Goal: Information Seeking & Learning: Compare options

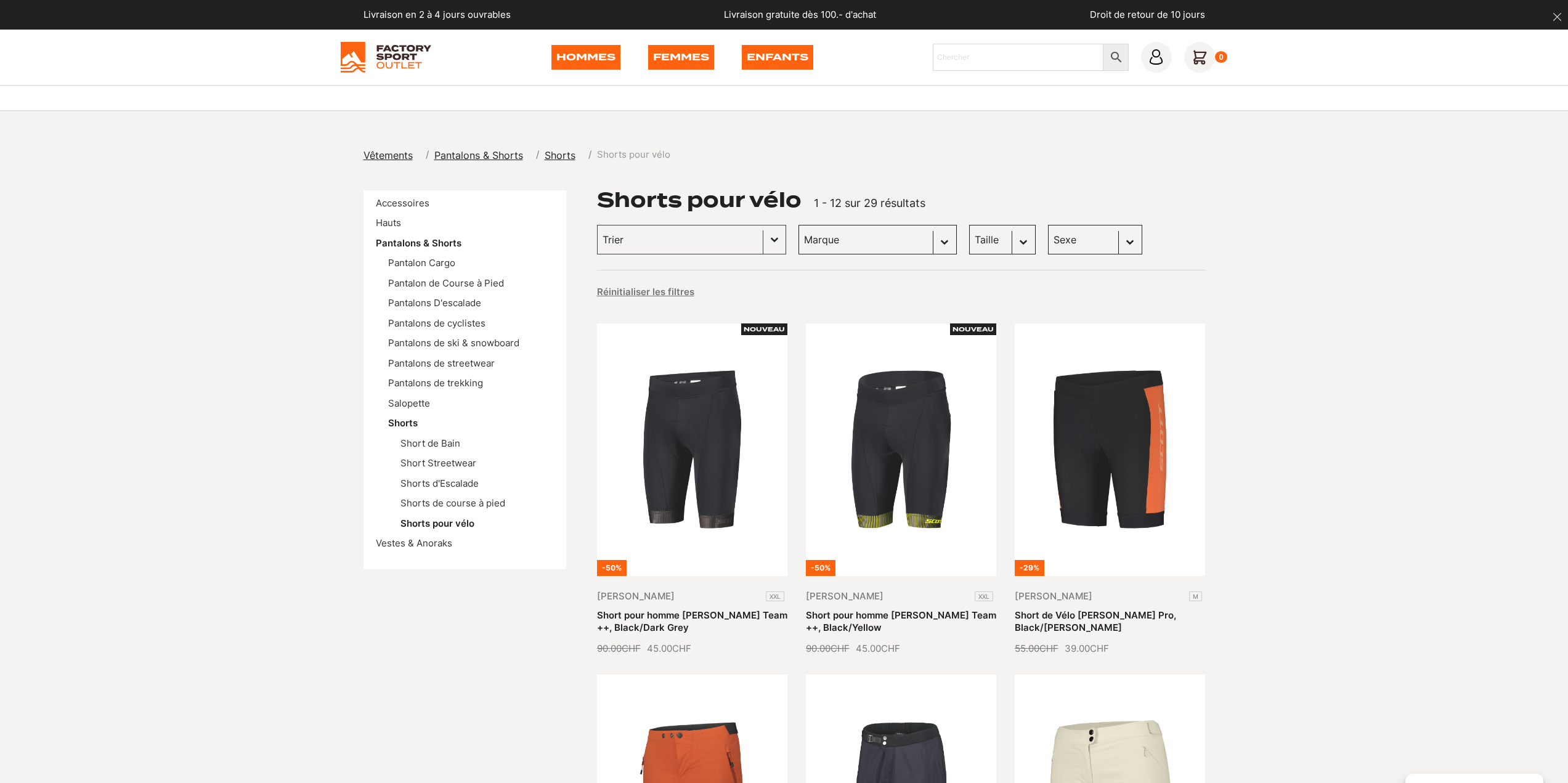
click at [1069, 237] on select "Sexe Femmes (15) Hommes (12) Enfants (2)" at bounding box center [1094, 240] width 94 height 30
select select "hommes"
click at [1048, 225] on select "Sexe Femmes (15) Hommes (12) Enfants (2)" at bounding box center [1094, 240] width 94 height 30
select select "hommes"
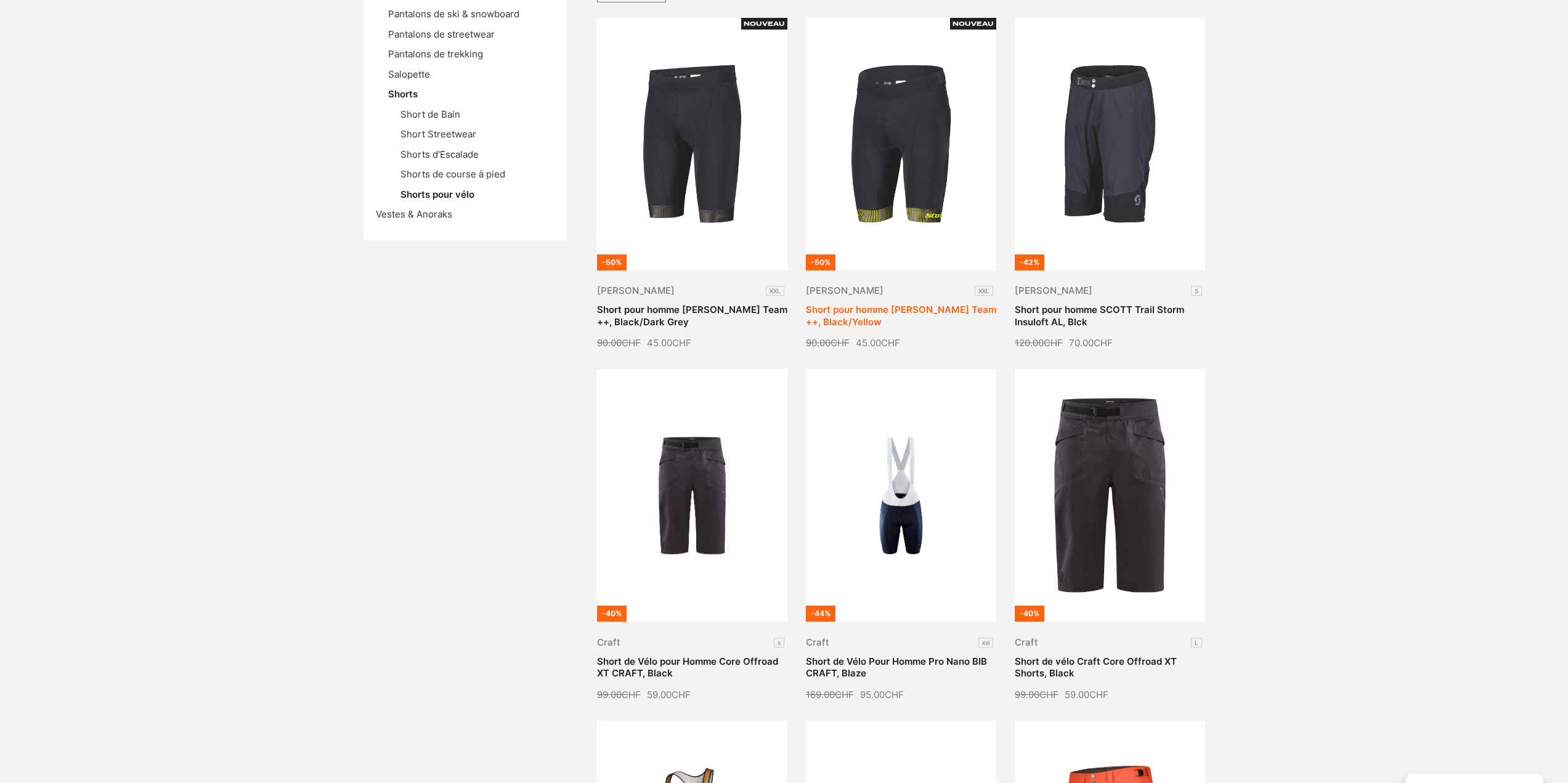
scroll to position [308, 0]
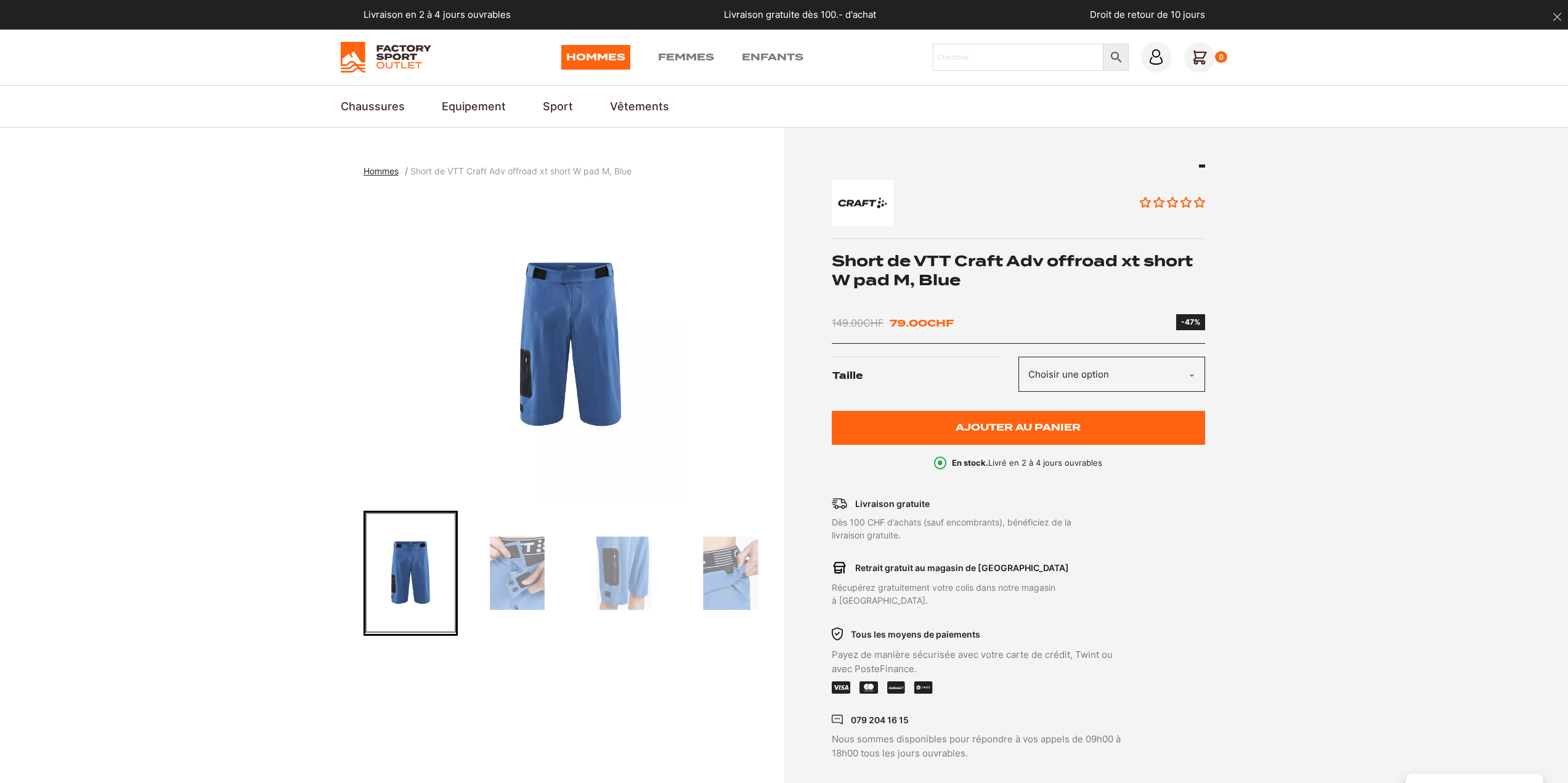
click at [522, 575] on img "Go to slide 2" at bounding box center [516, 573] width 90 height 122
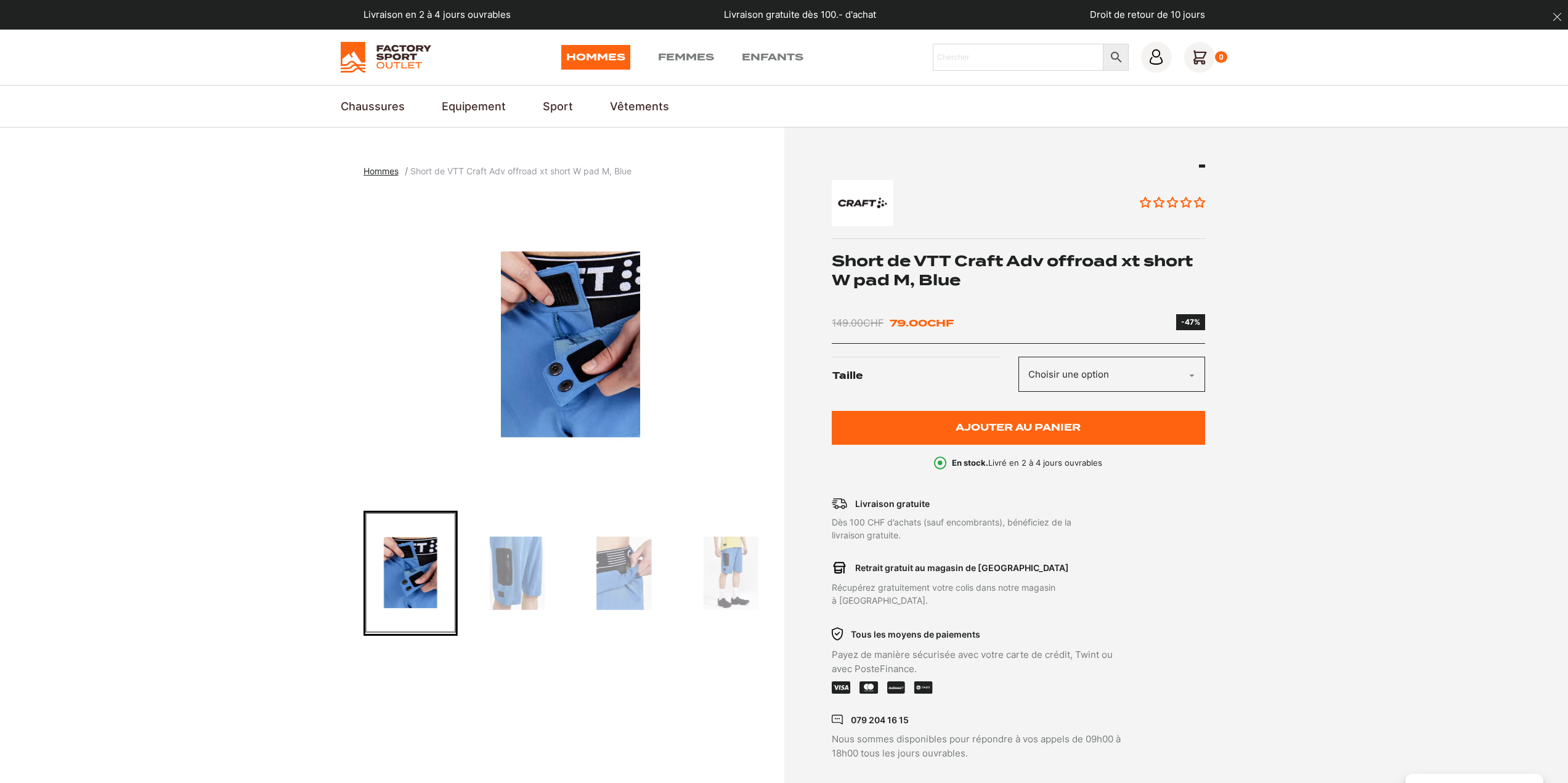
click at [529, 574] on img "Go to slide 3" at bounding box center [516, 573] width 90 height 122
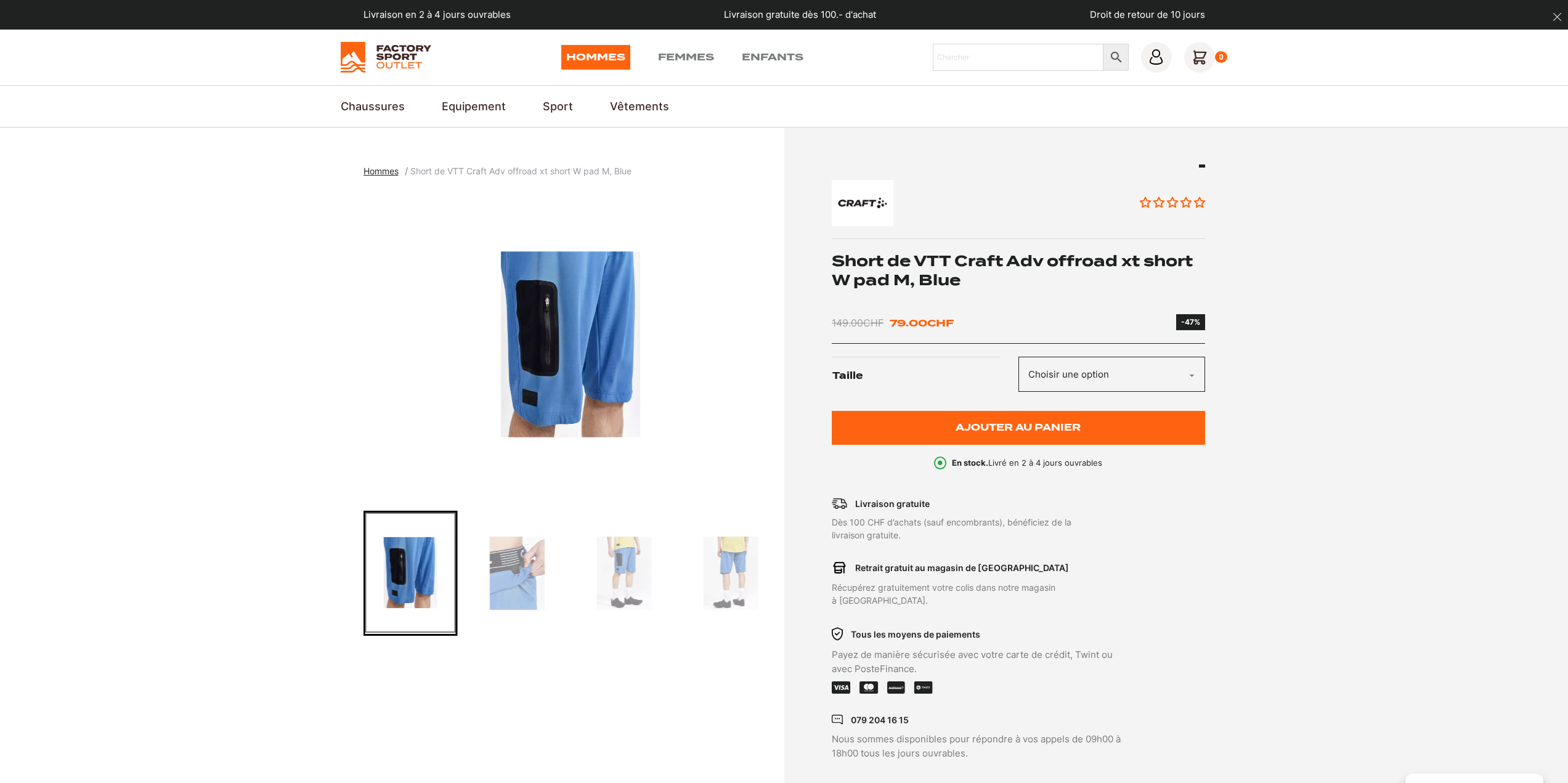
click at [529, 573] on img "Go to slide 4" at bounding box center [516, 573] width 90 height 122
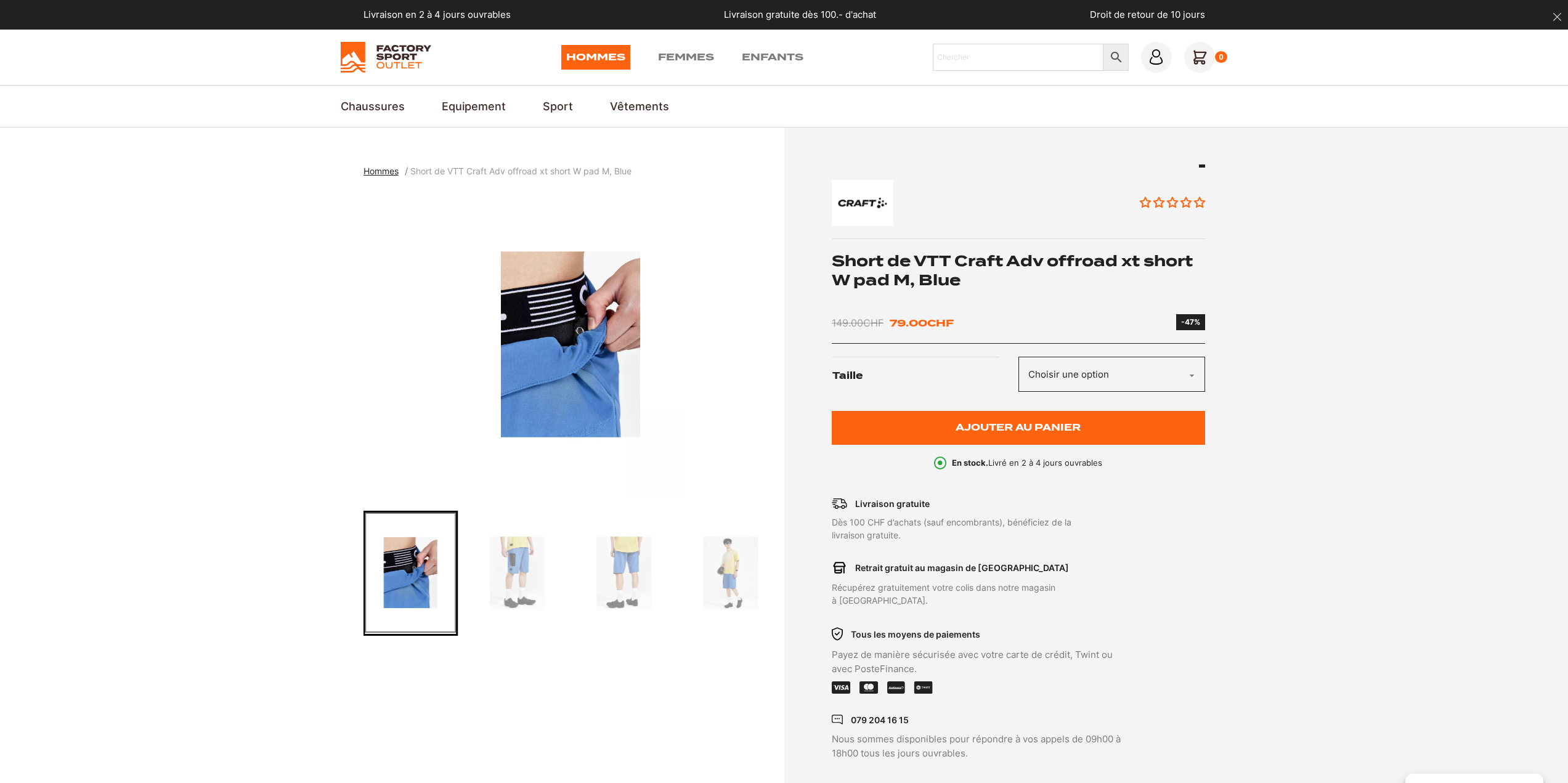
click at [529, 573] on img "Go to slide 5" at bounding box center [516, 573] width 90 height 122
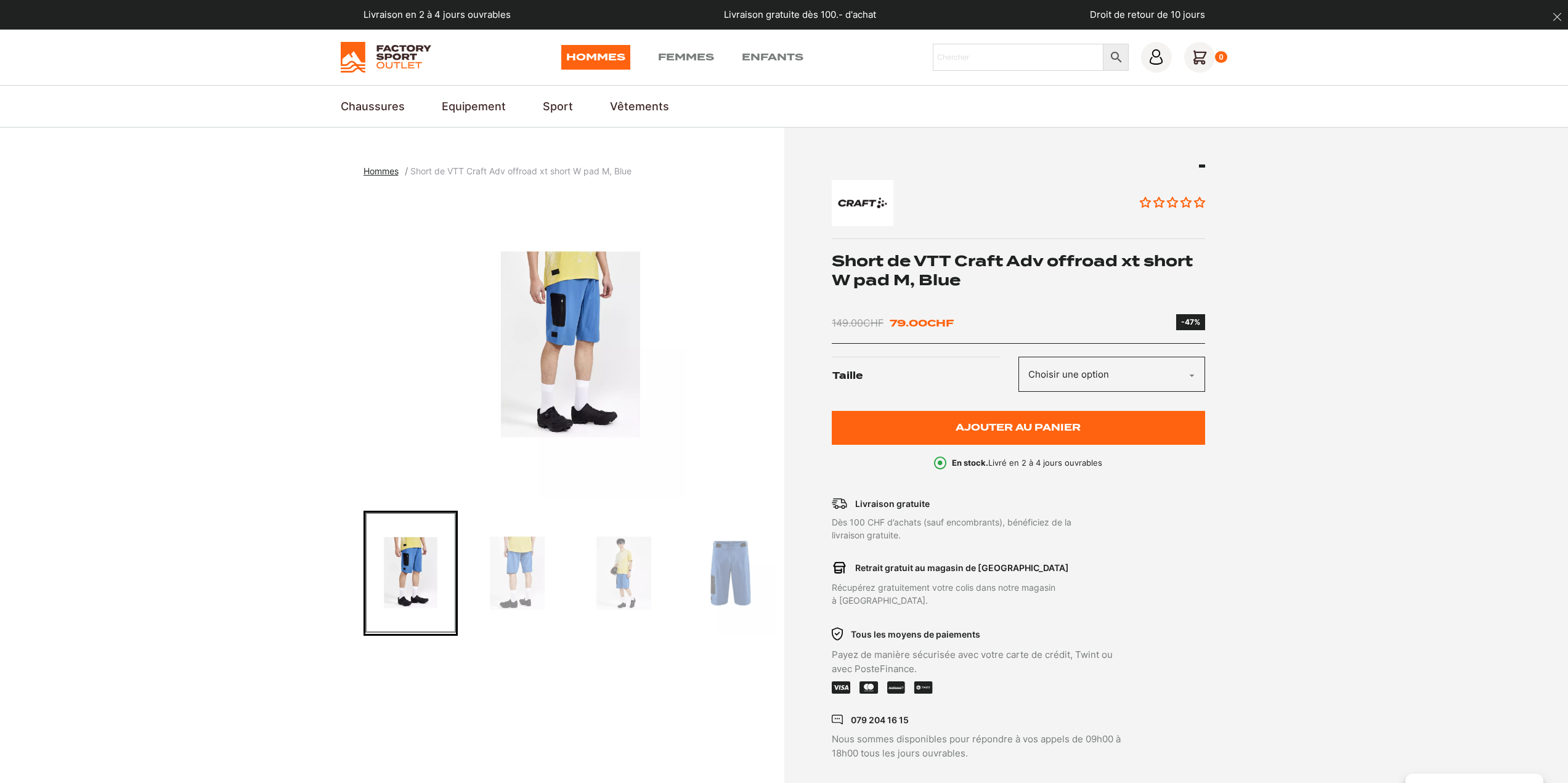
click at [529, 573] on img "Go to slide 6" at bounding box center [516, 573] width 90 height 122
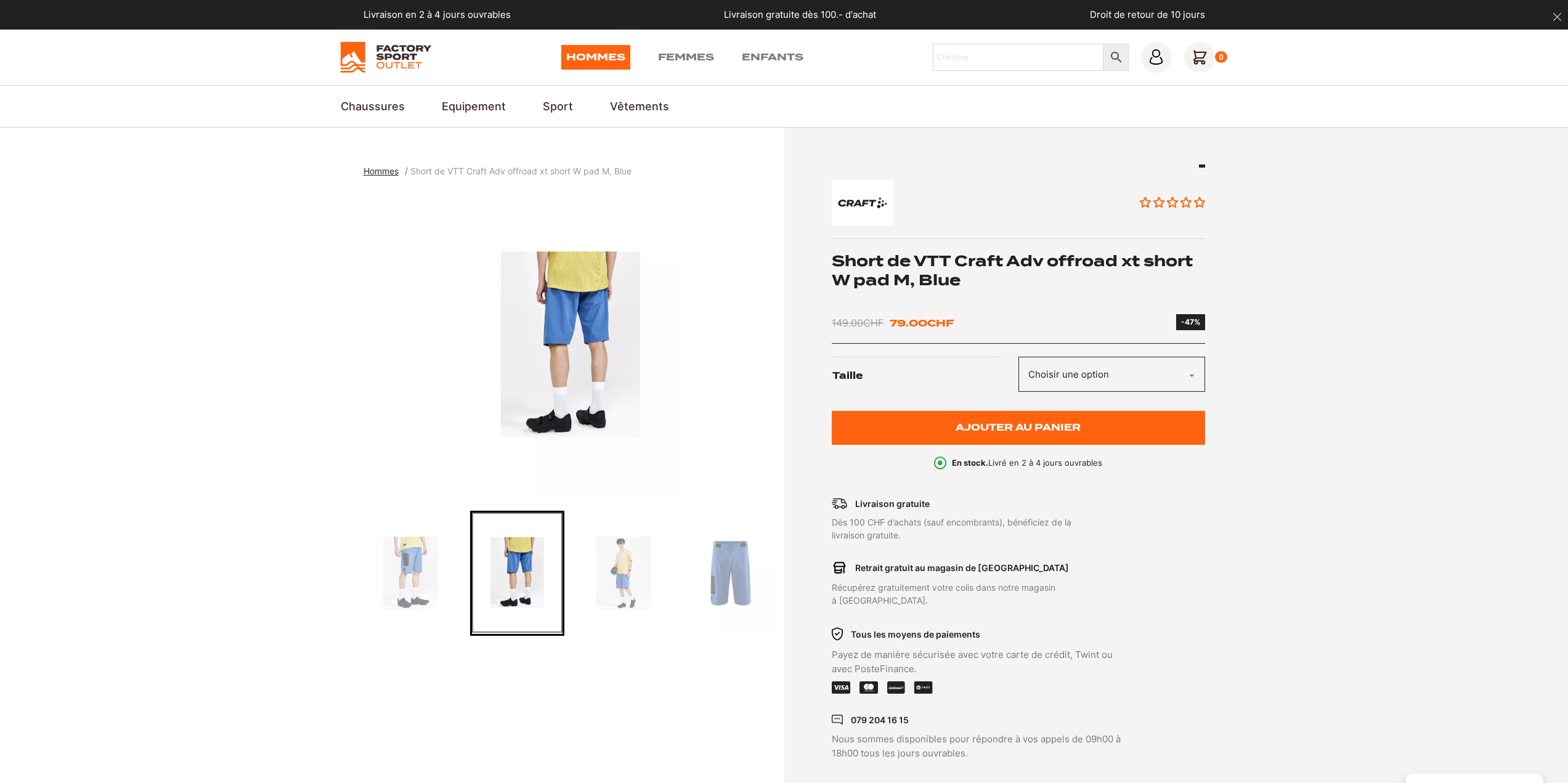
click at [629, 567] on img "Go to slide 7" at bounding box center [623, 573] width 90 height 122
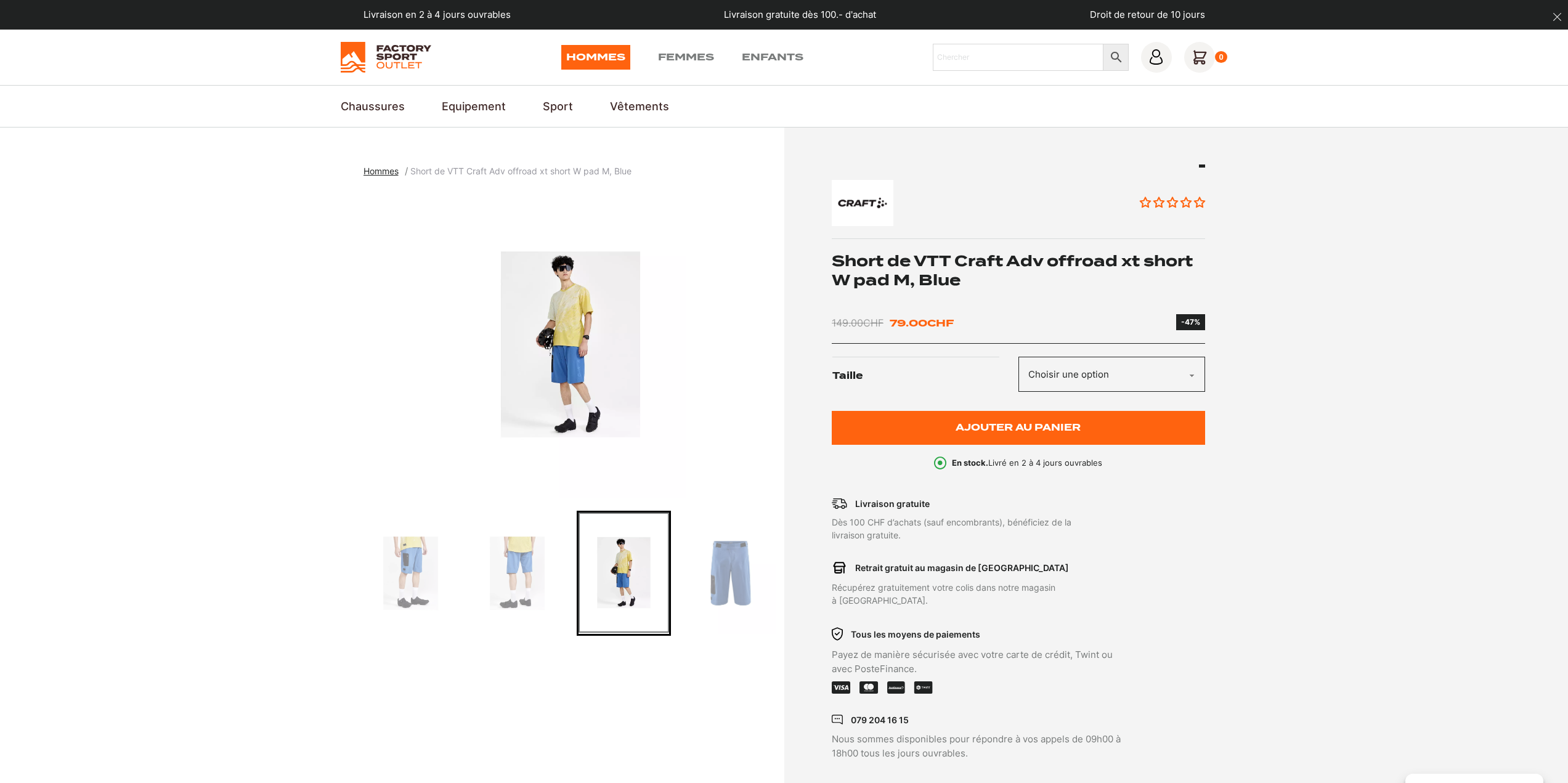
click at [716, 565] on img "Go to slide 8" at bounding box center [730, 573] width 90 height 122
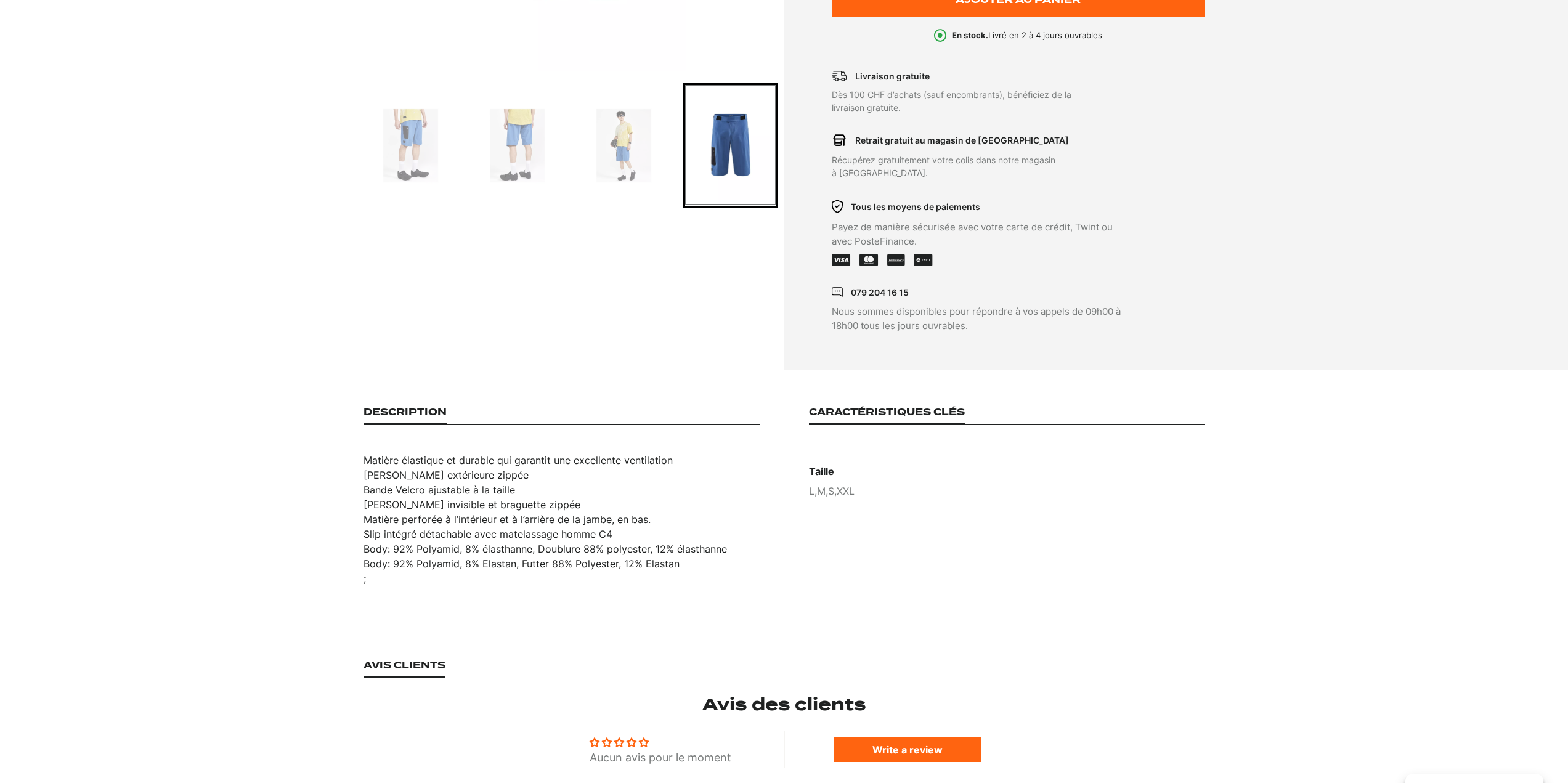
scroll to position [431, 0]
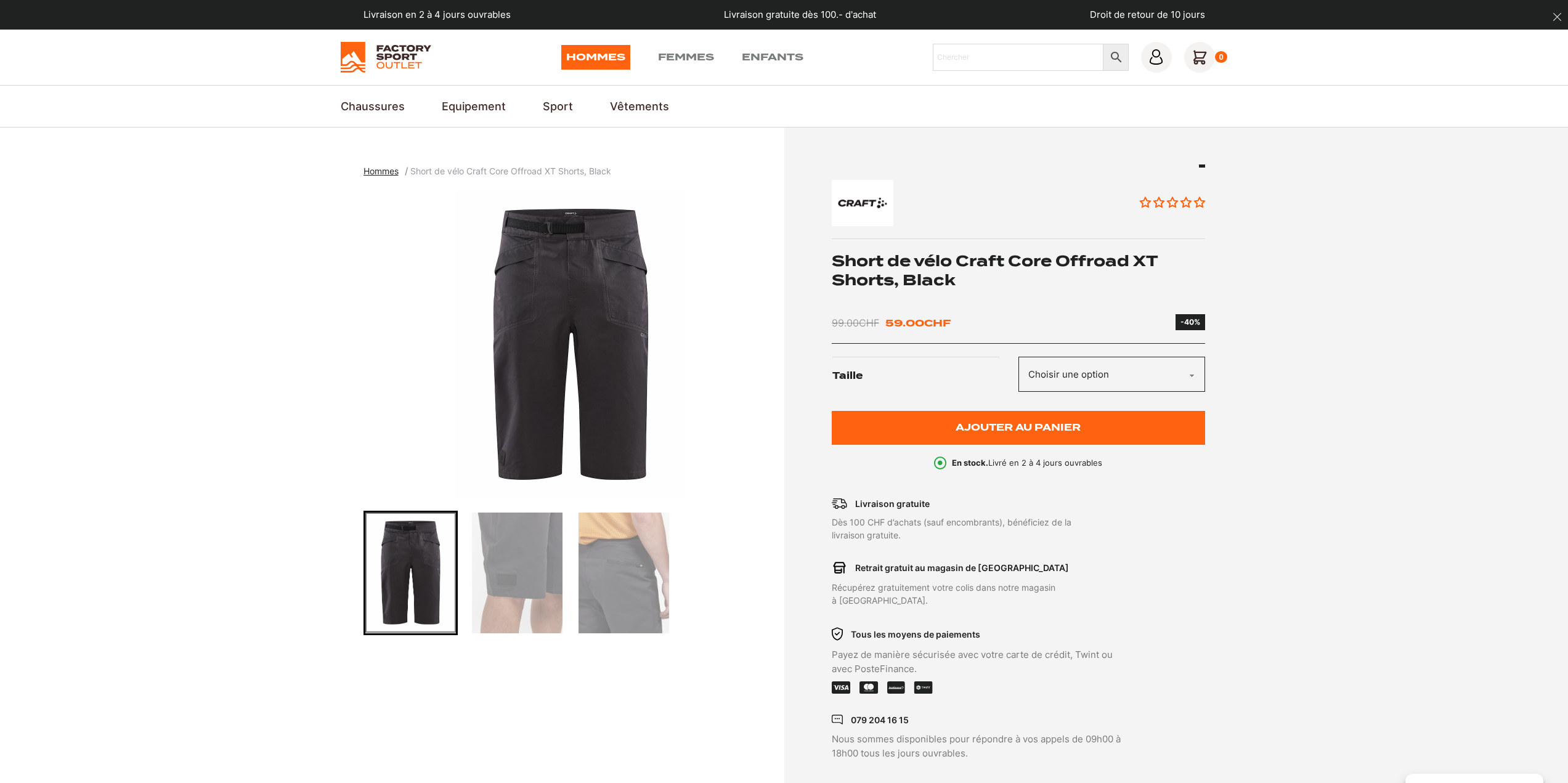
click at [518, 563] on img "Go to slide 2" at bounding box center [516, 573] width 90 height 121
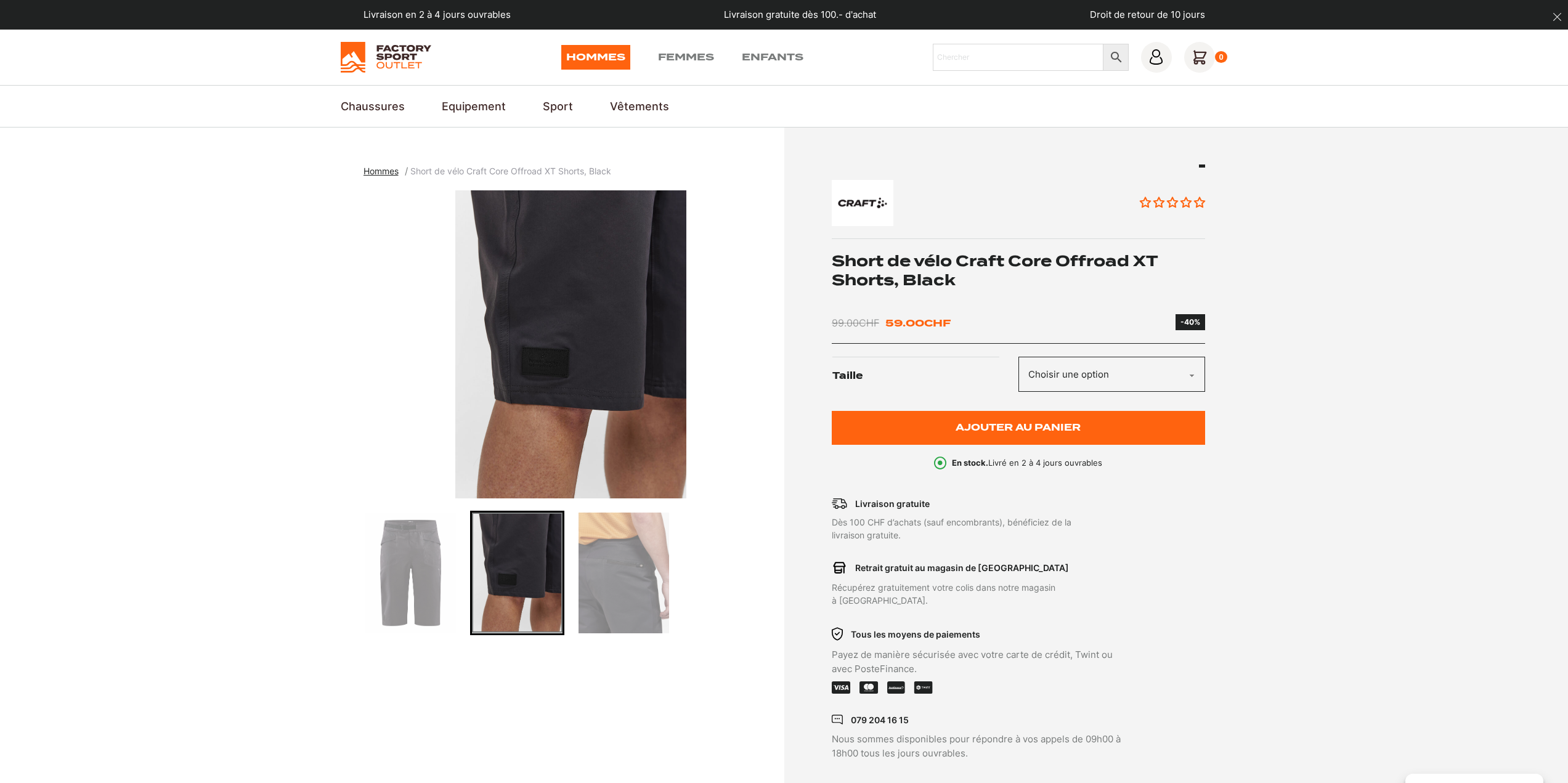
click at [621, 570] on img "Go to slide 3" at bounding box center [623, 573] width 90 height 121
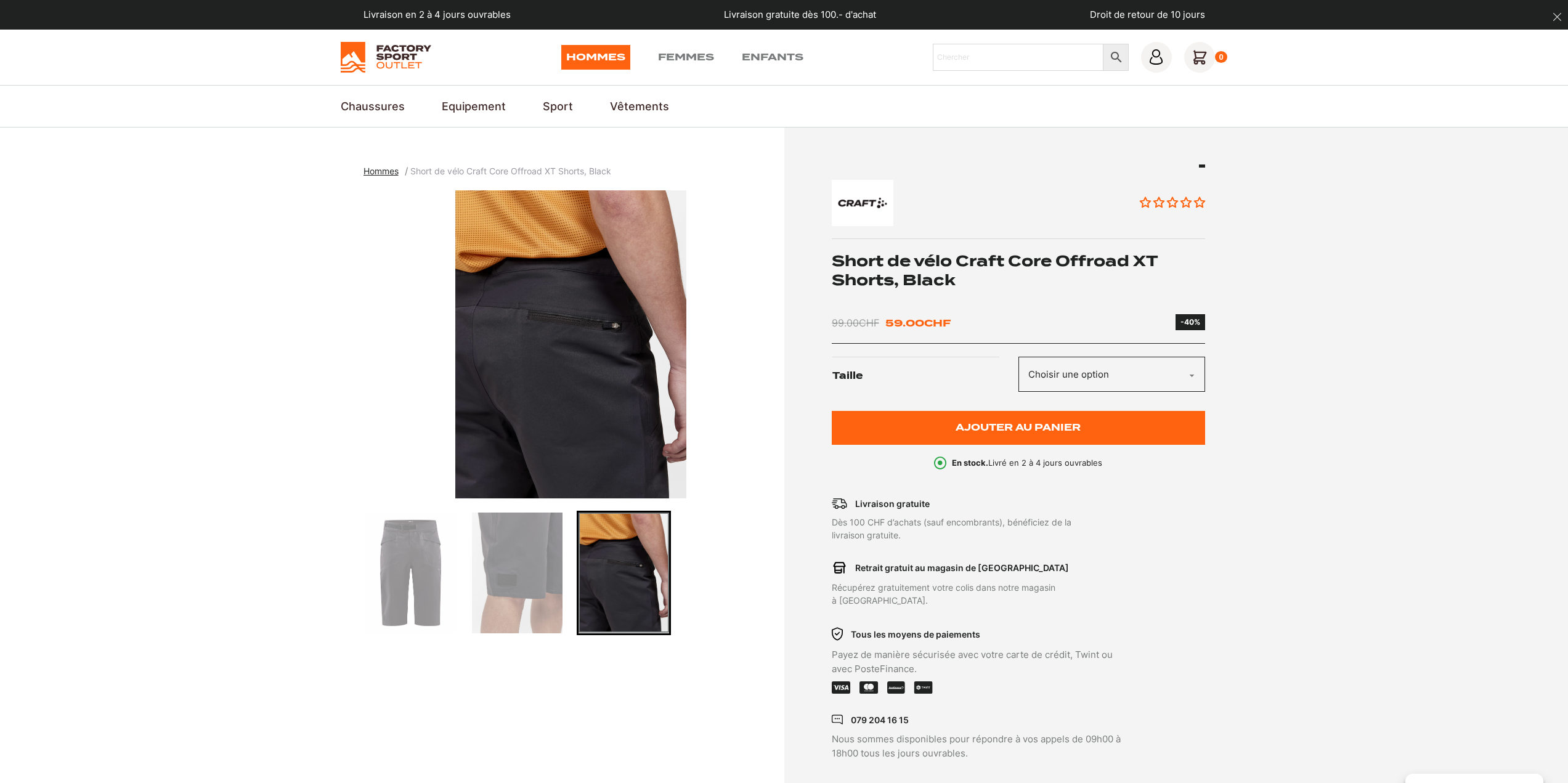
click at [529, 568] on img "Go to slide 2" at bounding box center [516, 573] width 90 height 121
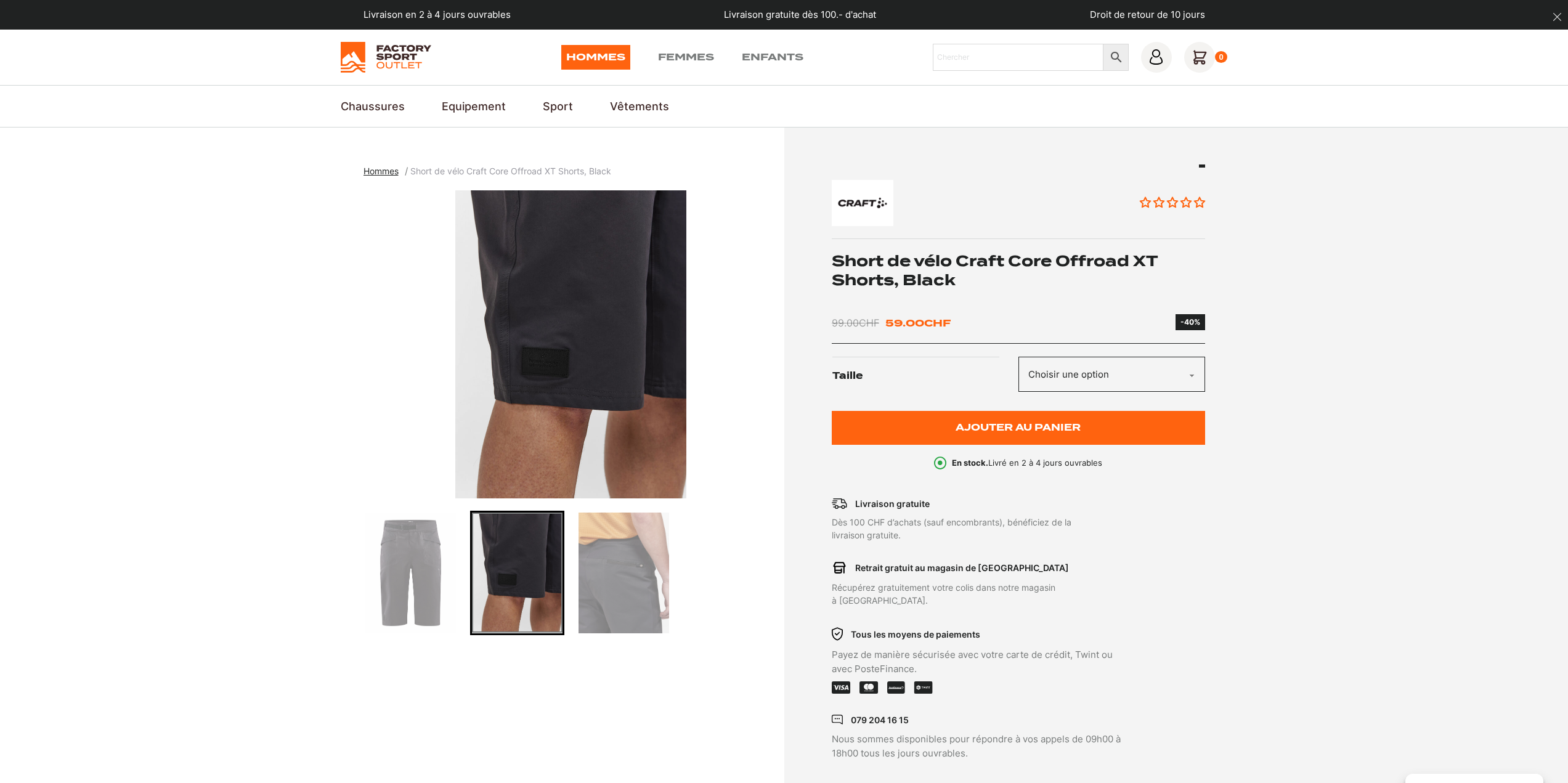
click at [419, 581] on img "Go to slide 1" at bounding box center [410, 573] width 90 height 121
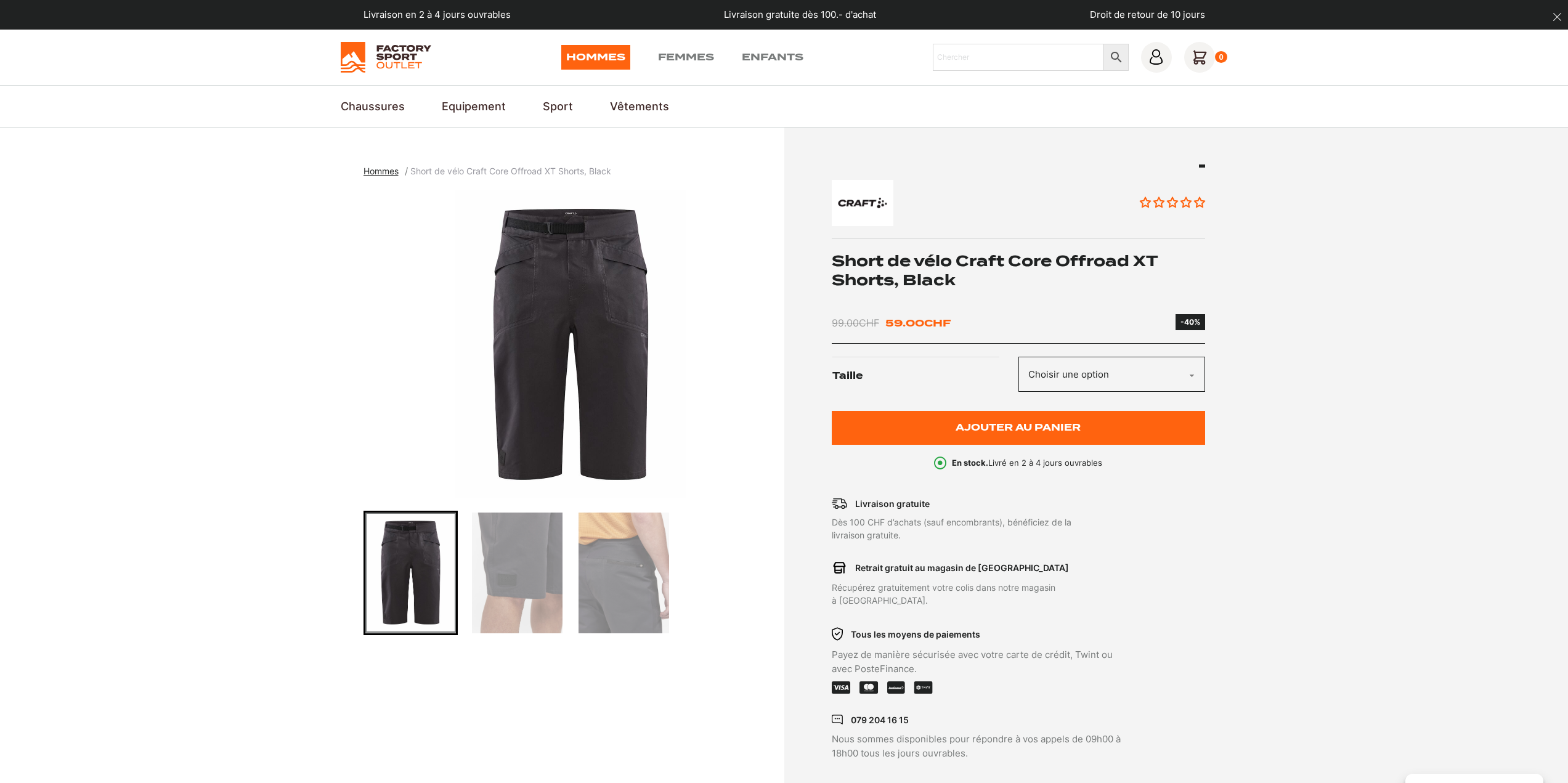
click at [496, 575] on img "Go to slide 2" at bounding box center [516, 573] width 90 height 121
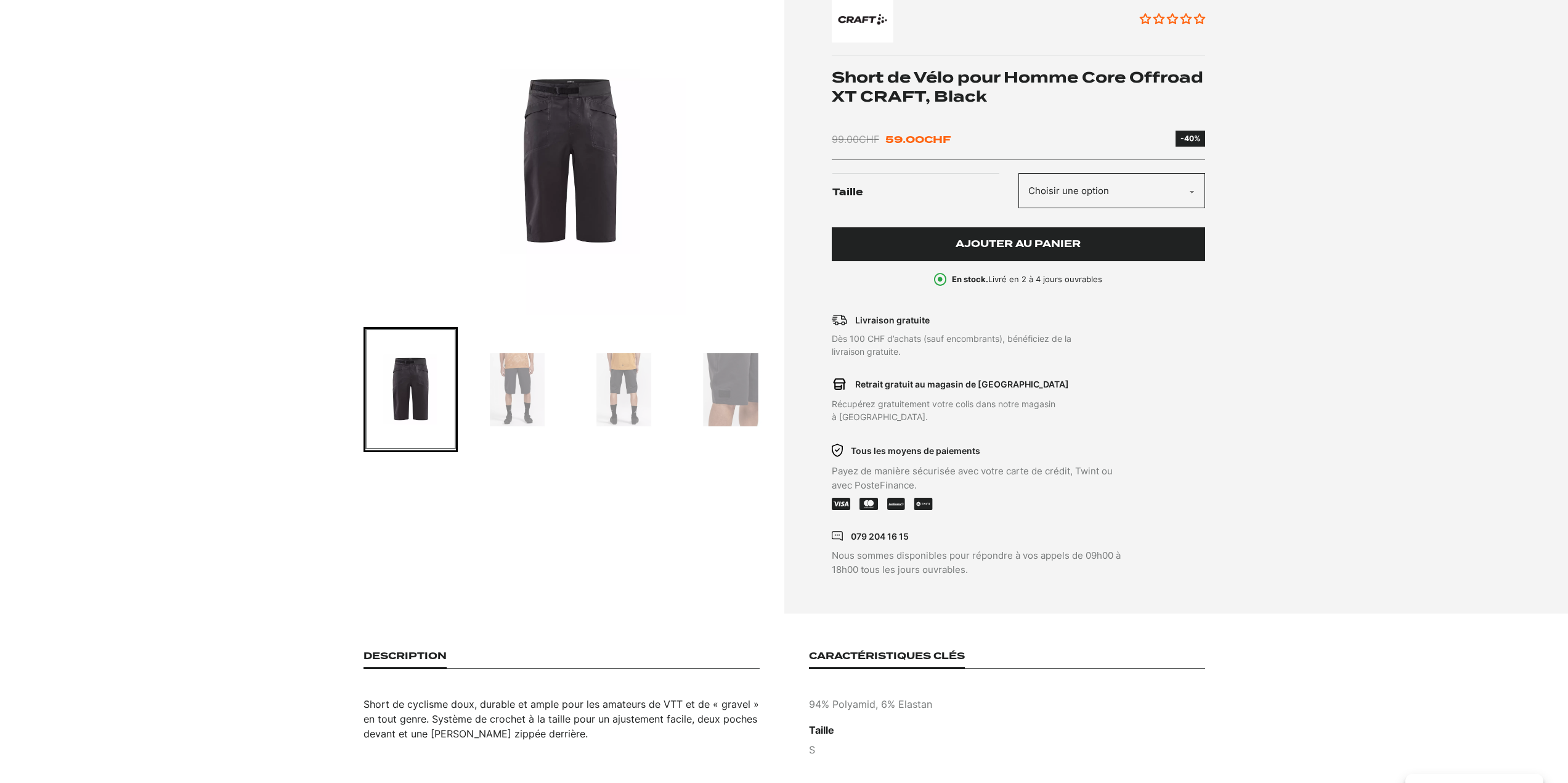
scroll to position [185, 0]
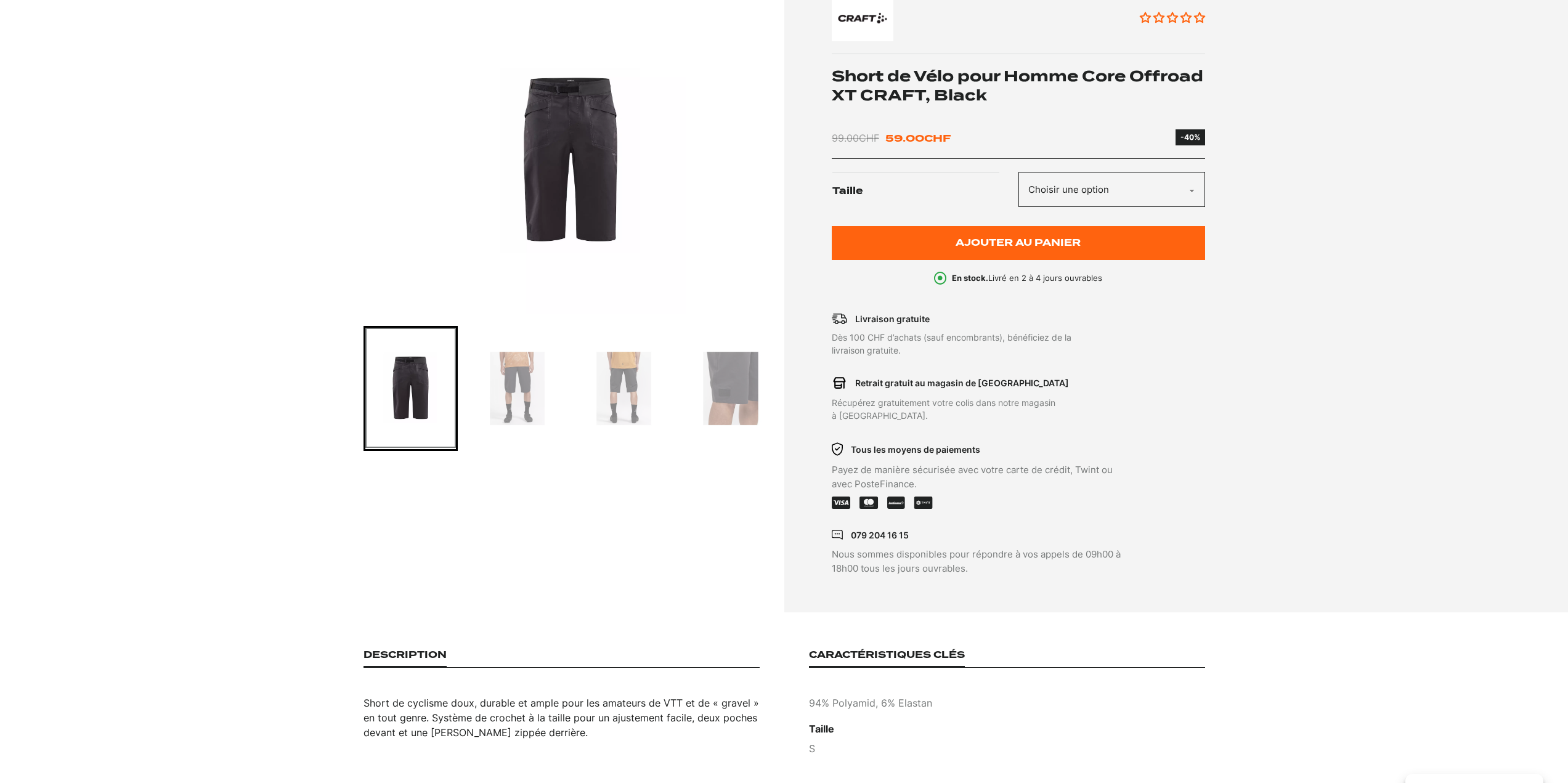
click at [518, 399] on img "Go to slide 2" at bounding box center [516, 388] width 90 height 122
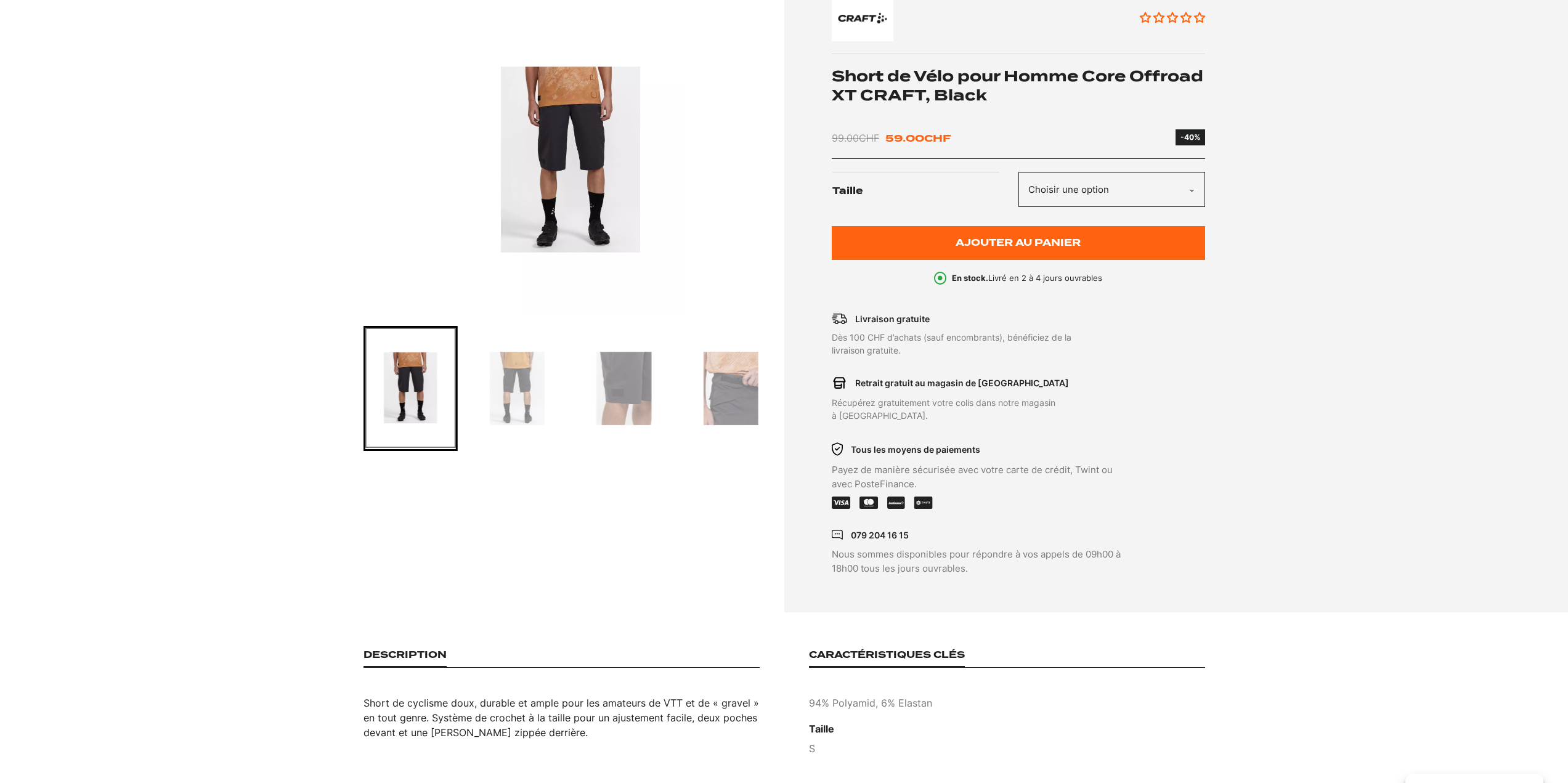
click at [524, 399] on img "Go to slide 3" at bounding box center [516, 388] width 90 height 122
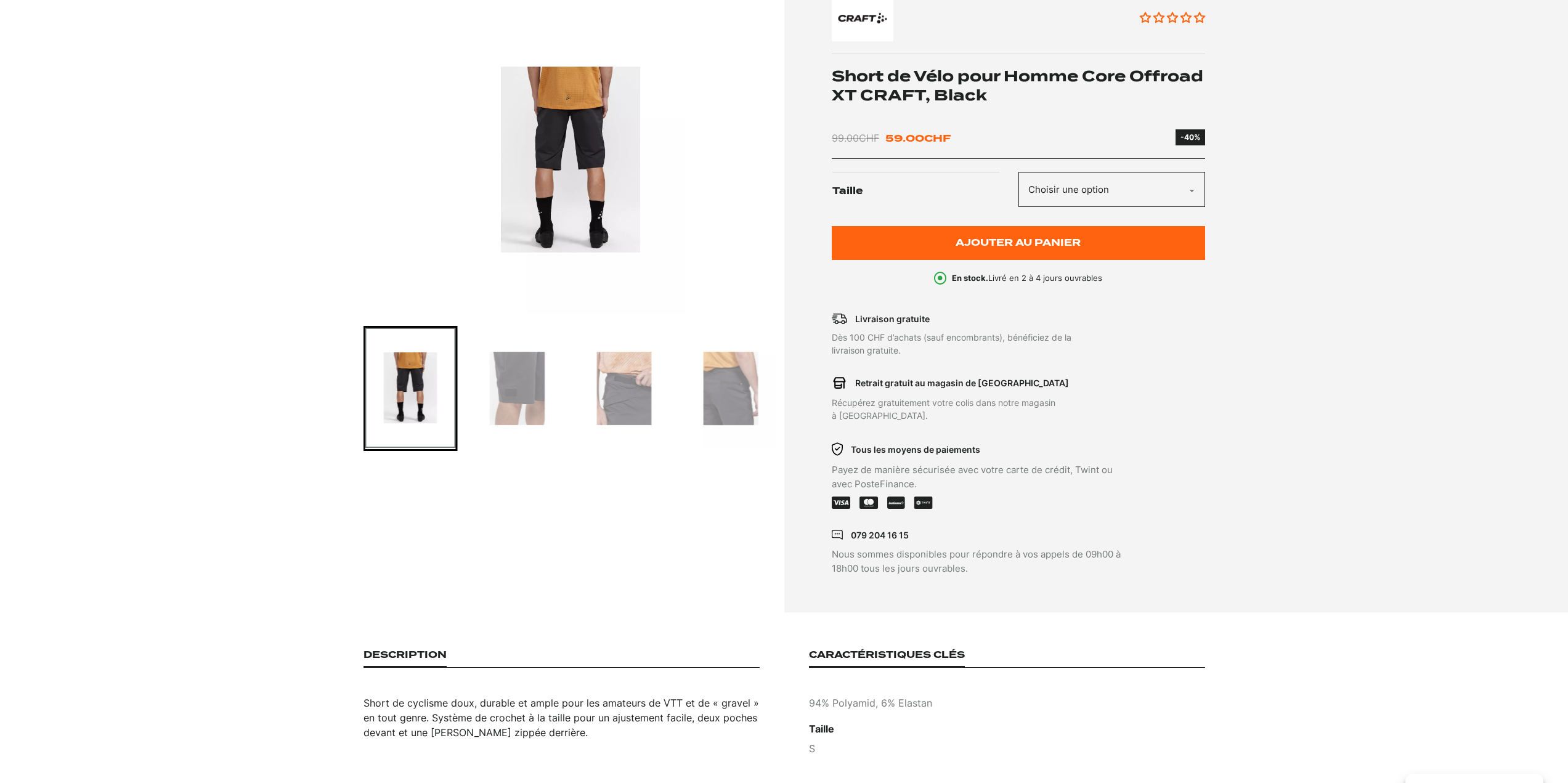
click at [524, 399] on img "Go to slide 4" at bounding box center [516, 388] width 90 height 122
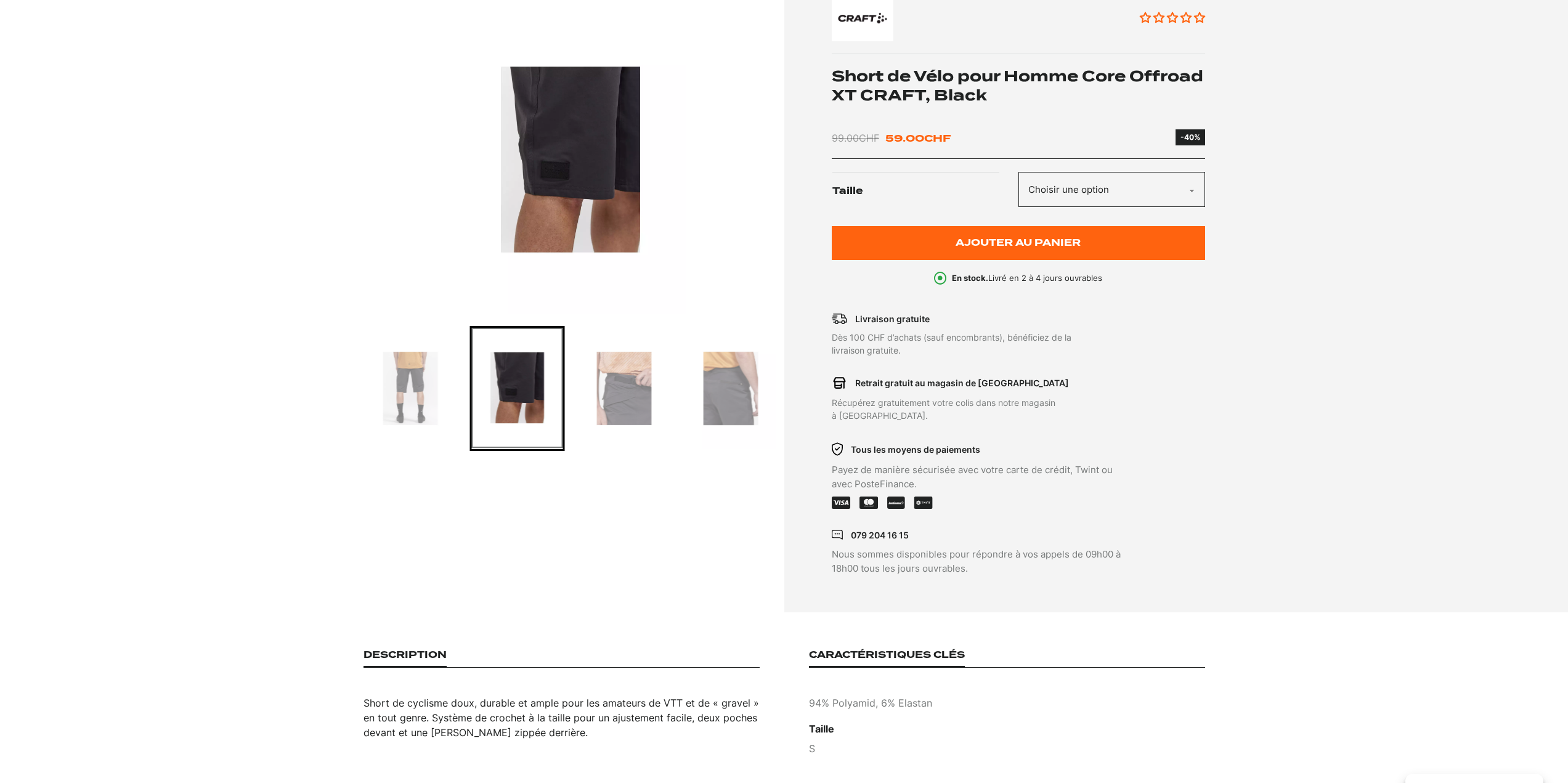
click at [599, 391] on img "Go to slide 5" at bounding box center [623, 388] width 90 height 122
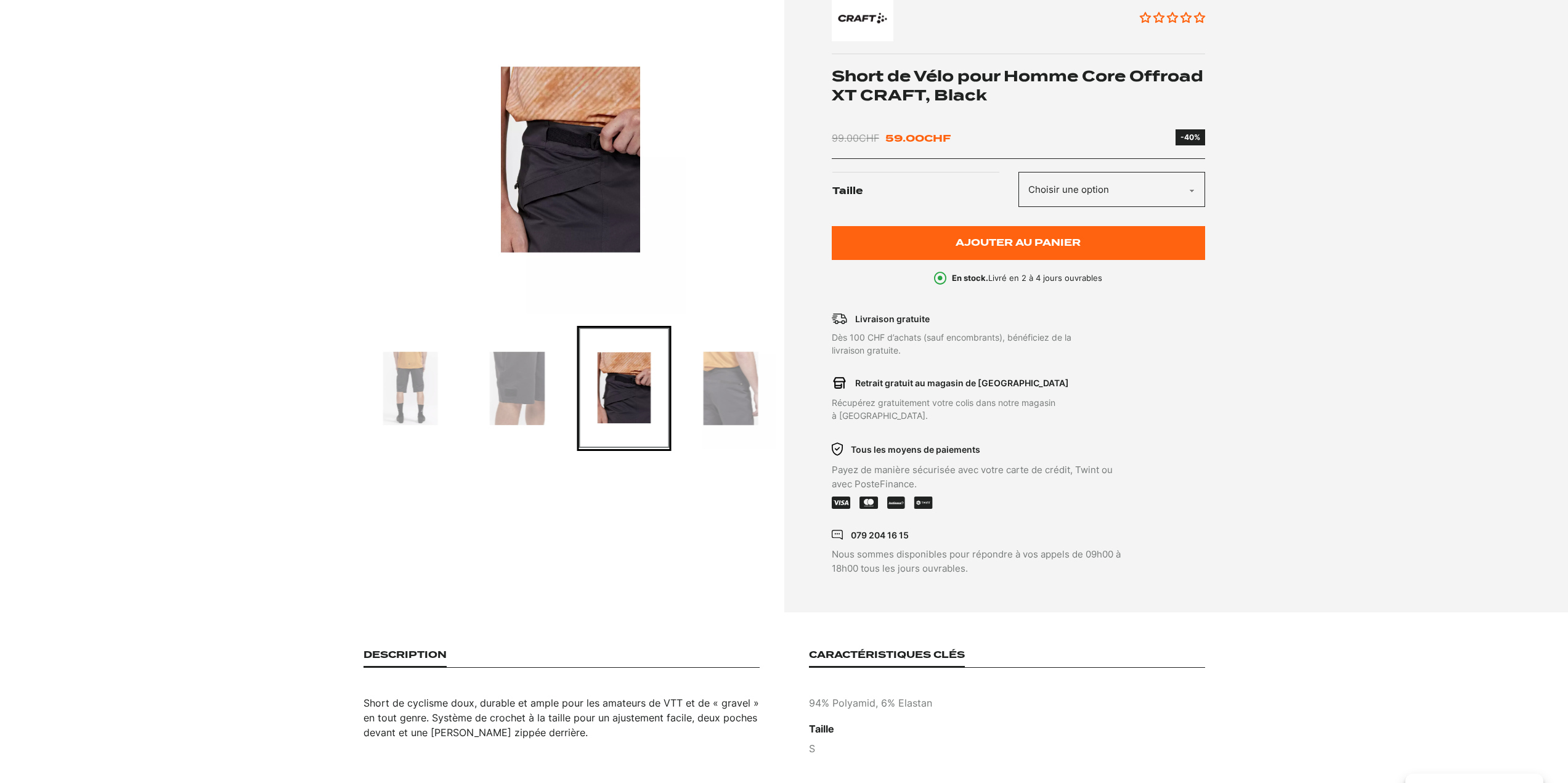
click at [699, 378] on img "Go to slide 6" at bounding box center [730, 388] width 90 height 122
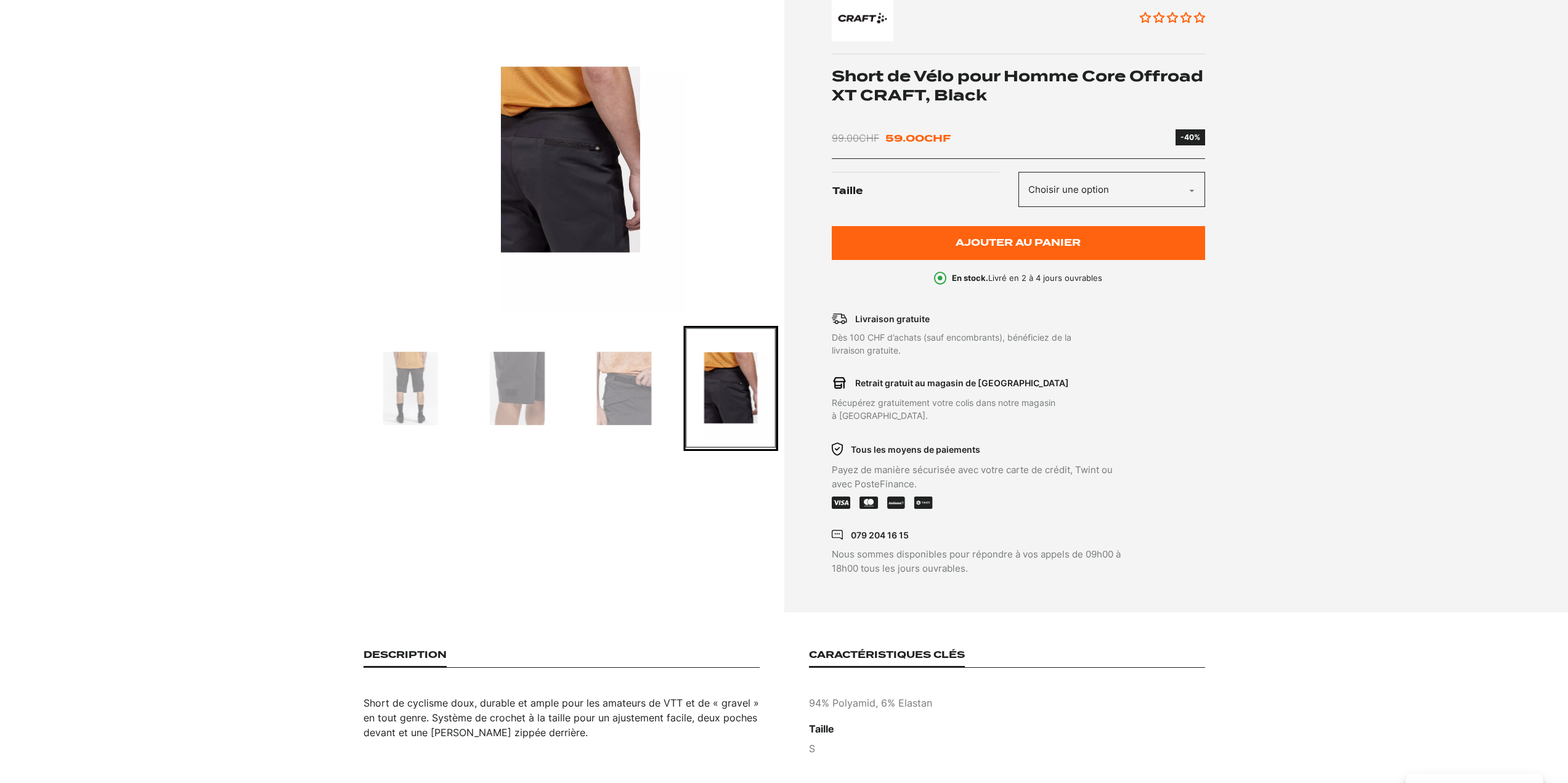
click at [522, 398] on img "Go to slide 4" at bounding box center [516, 388] width 90 height 122
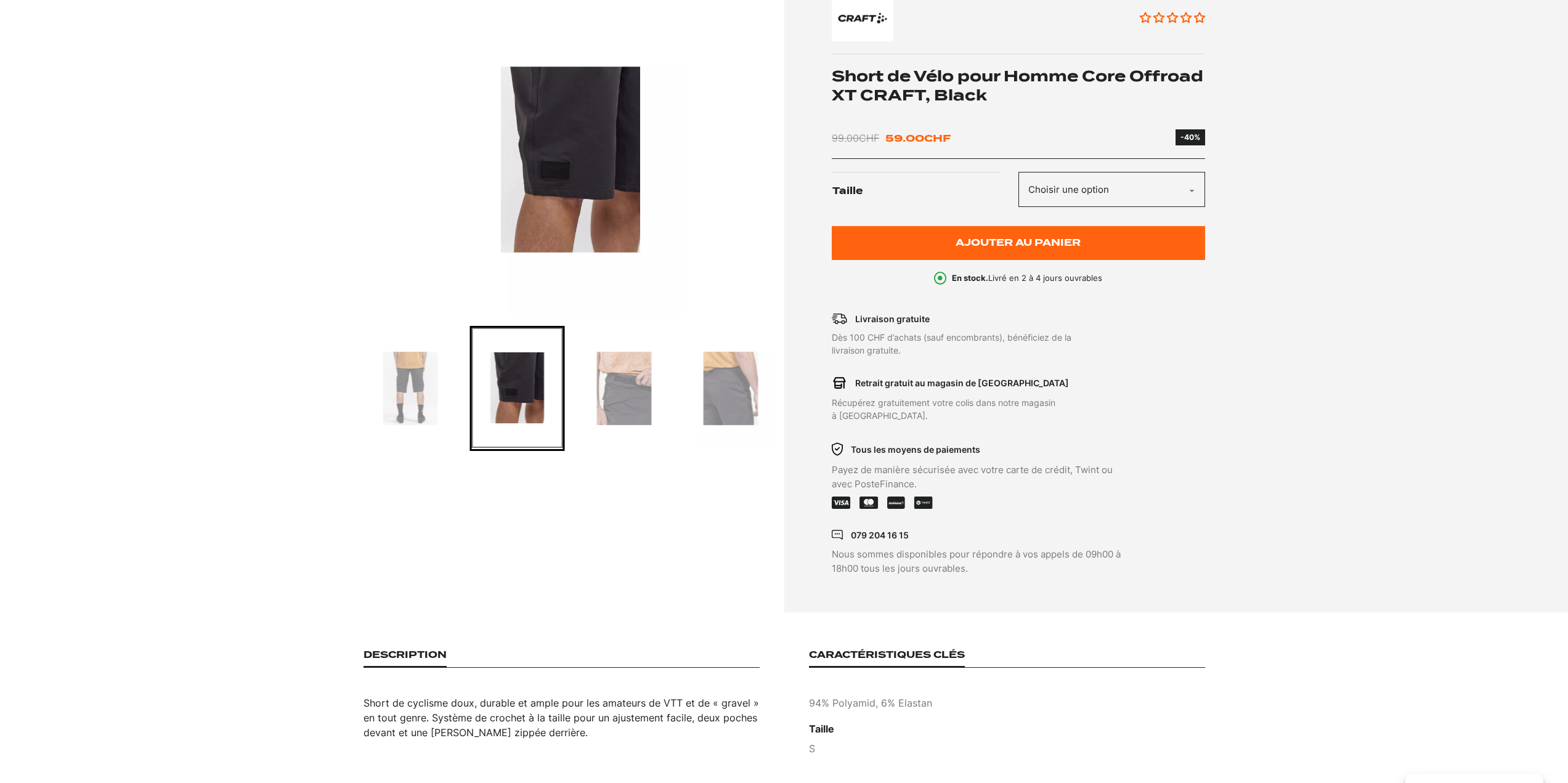
click at [565, 125] on img "4 of 6" at bounding box center [570, 160] width 414 height 308
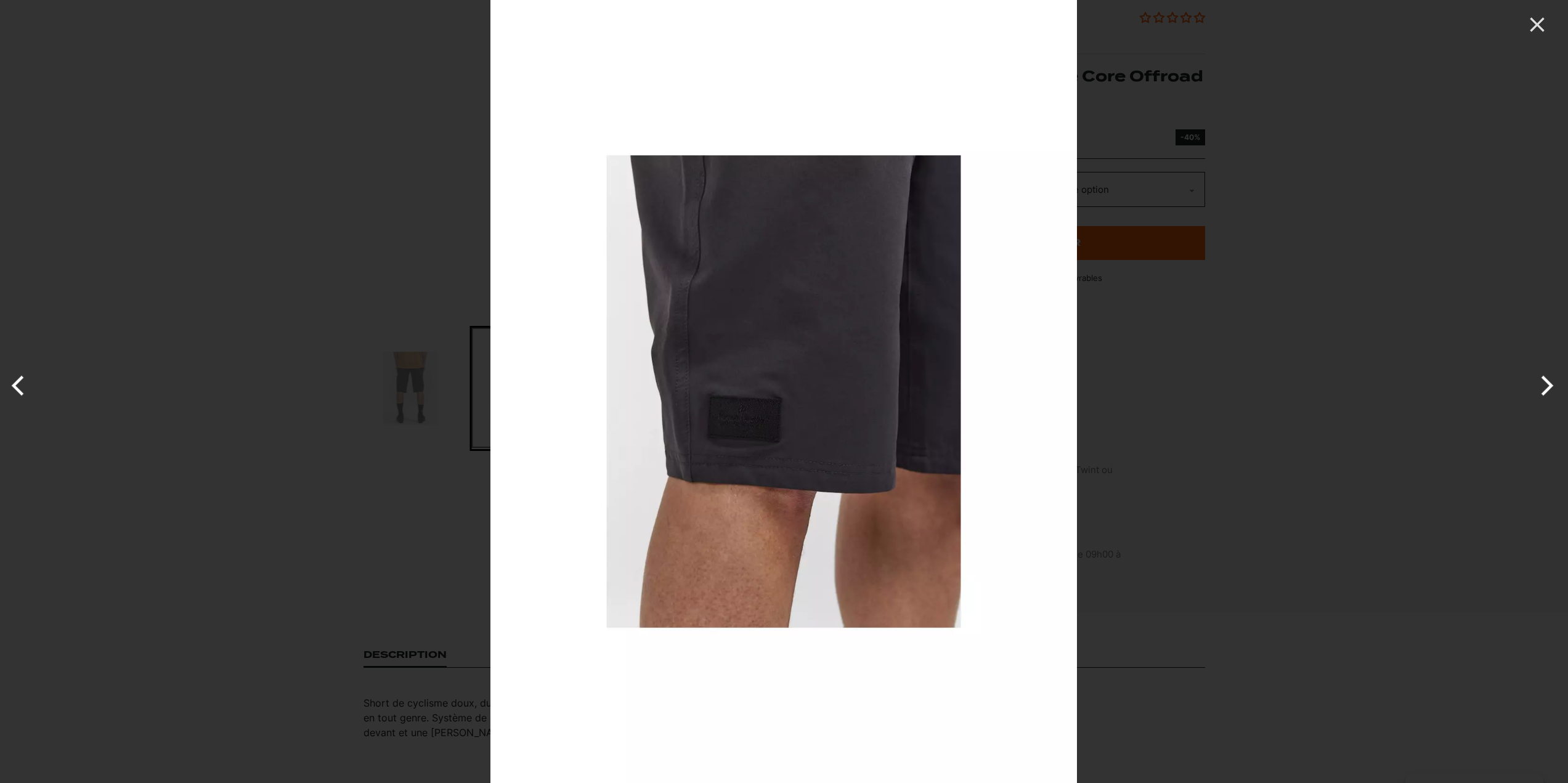
click at [21, 386] on button "Previous" at bounding box center [23, 385] width 46 height 61
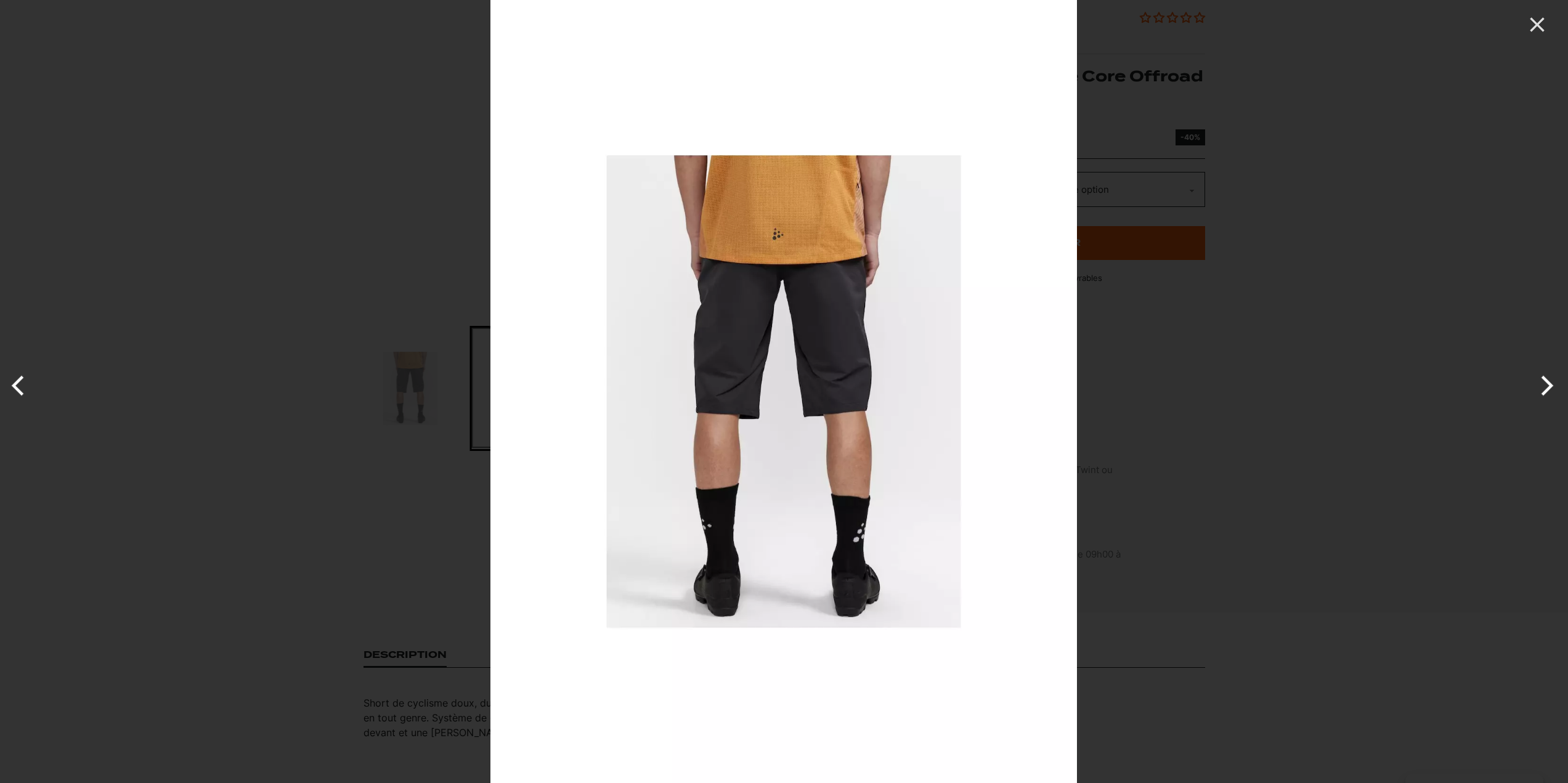
click at [21, 386] on button "Previous" at bounding box center [23, 385] width 46 height 61
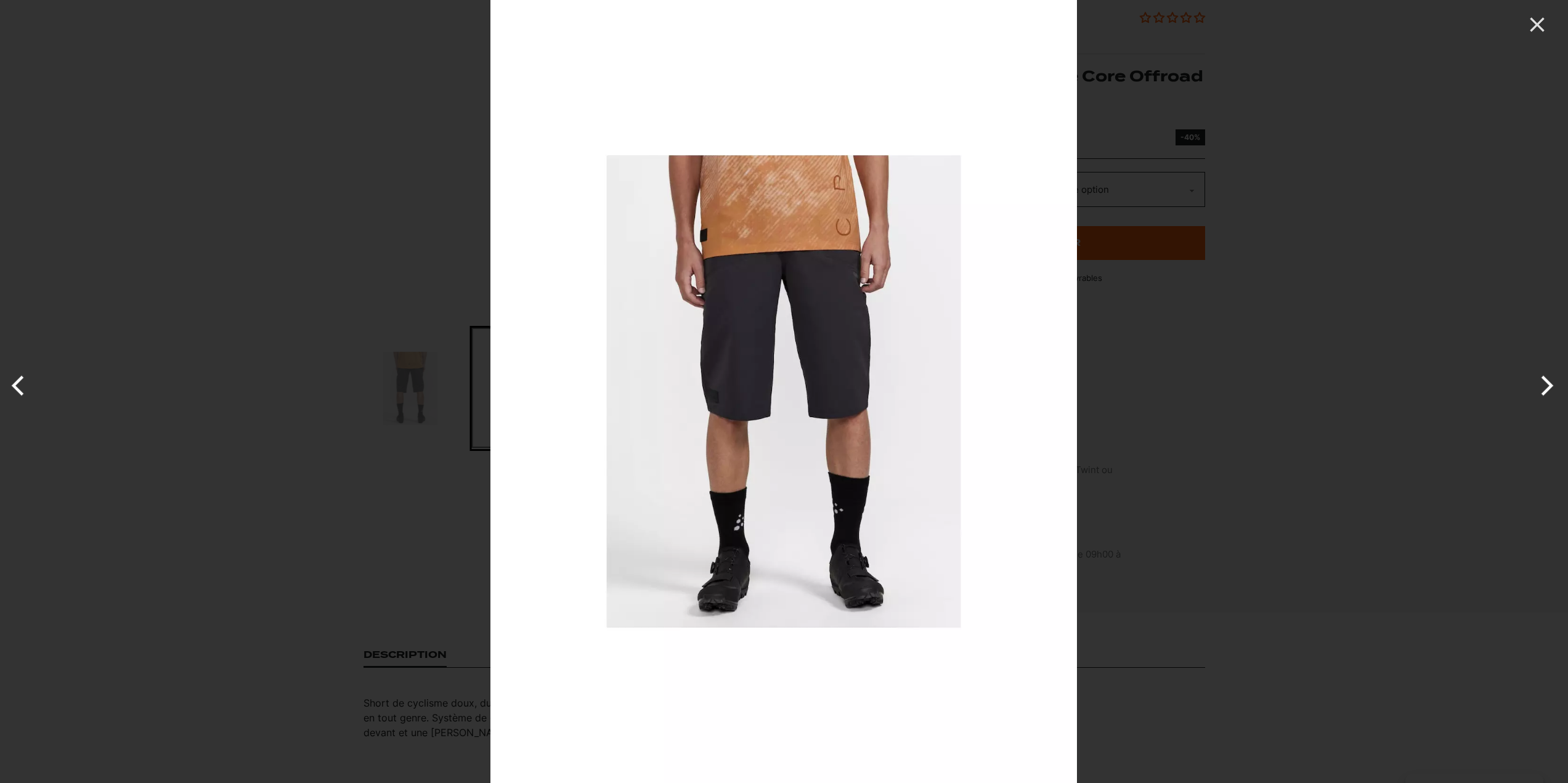
click at [21, 386] on button "Previous" at bounding box center [23, 385] width 46 height 61
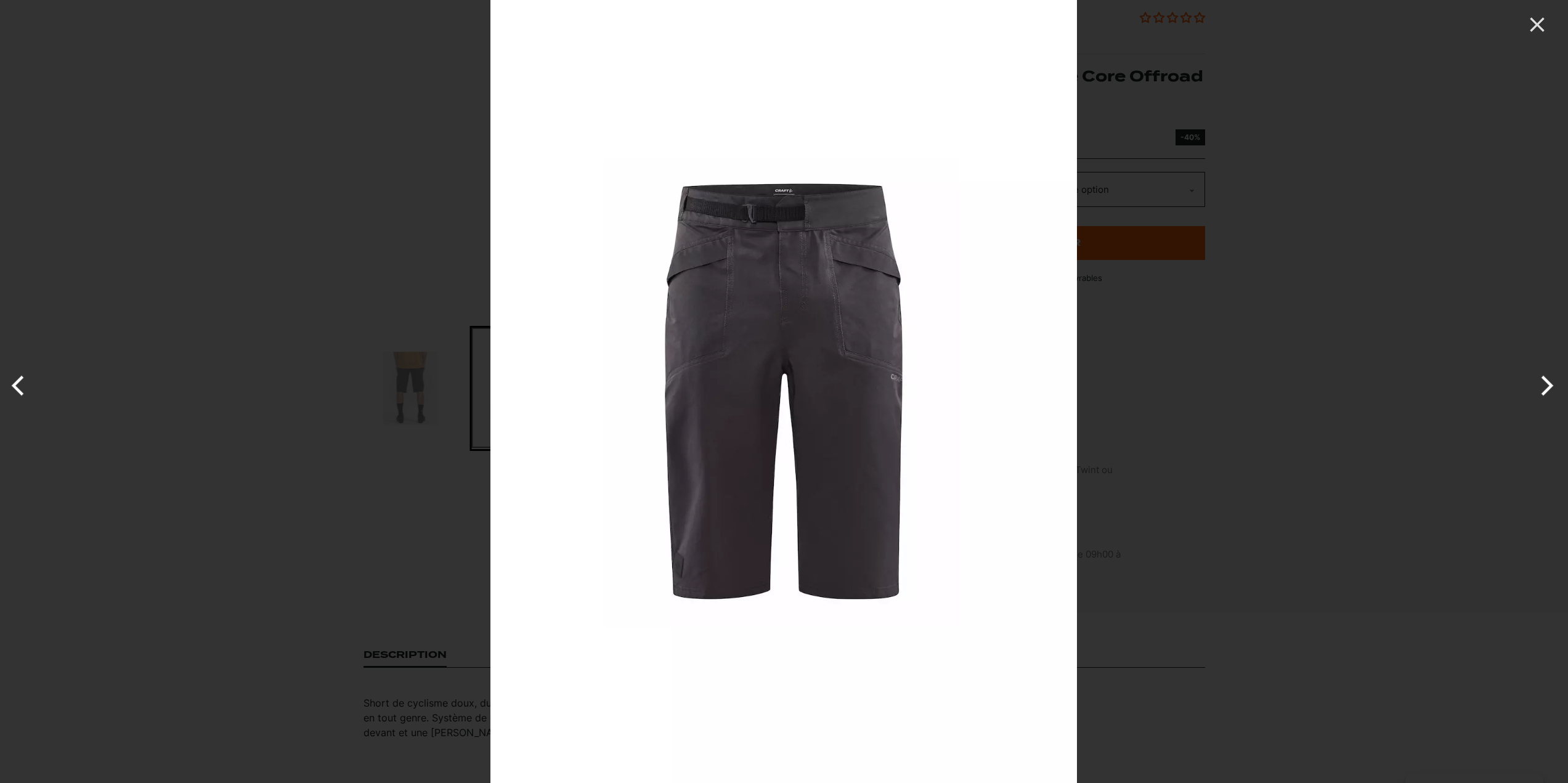
click at [21, 386] on button "Previous" at bounding box center [23, 385] width 46 height 61
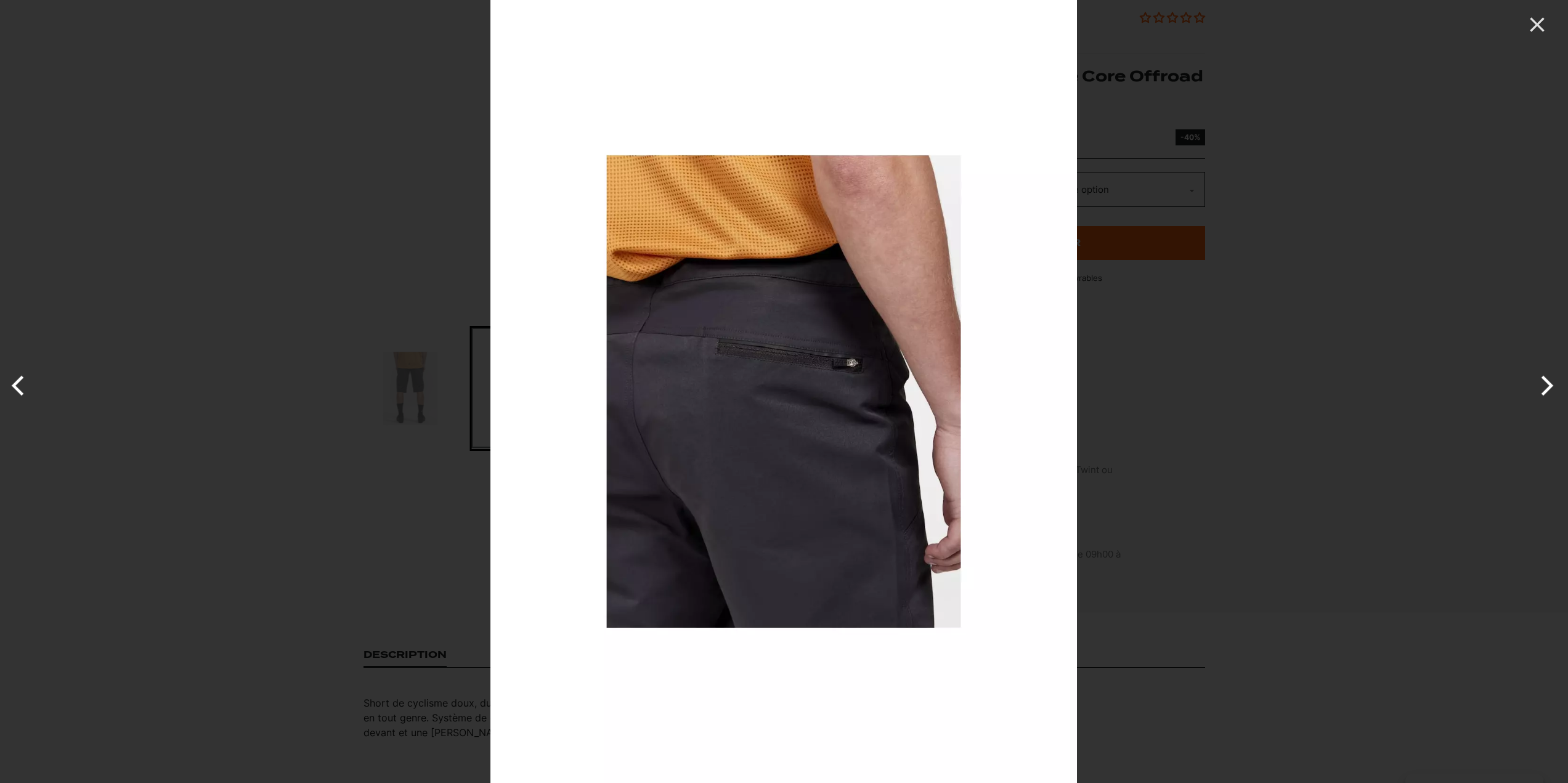
click at [21, 386] on button "Previous" at bounding box center [23, 385] width 46 height 61
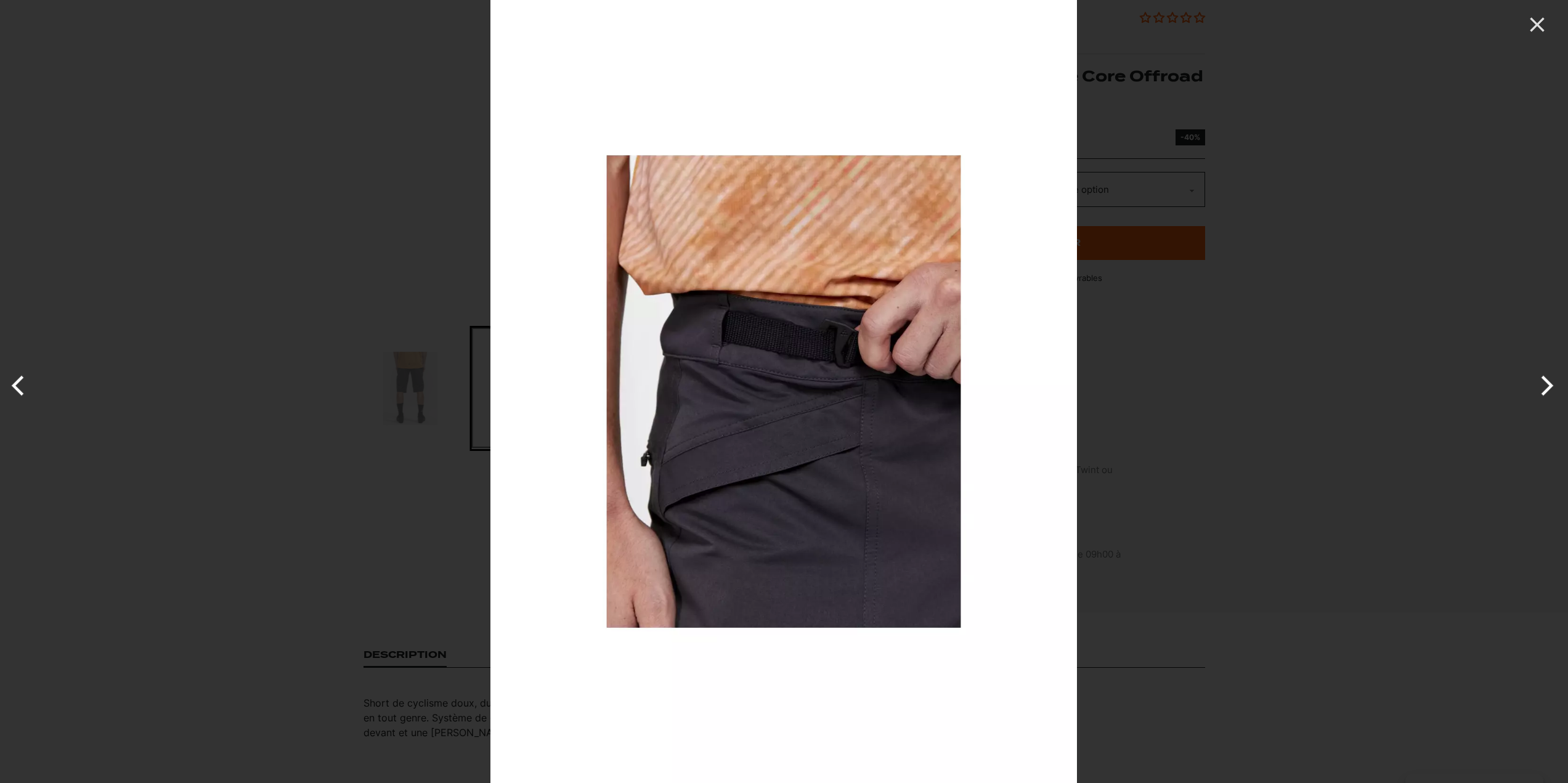
click at [21, 386] on button "Previous" at bounding box center [23, 385] width 46 height 61
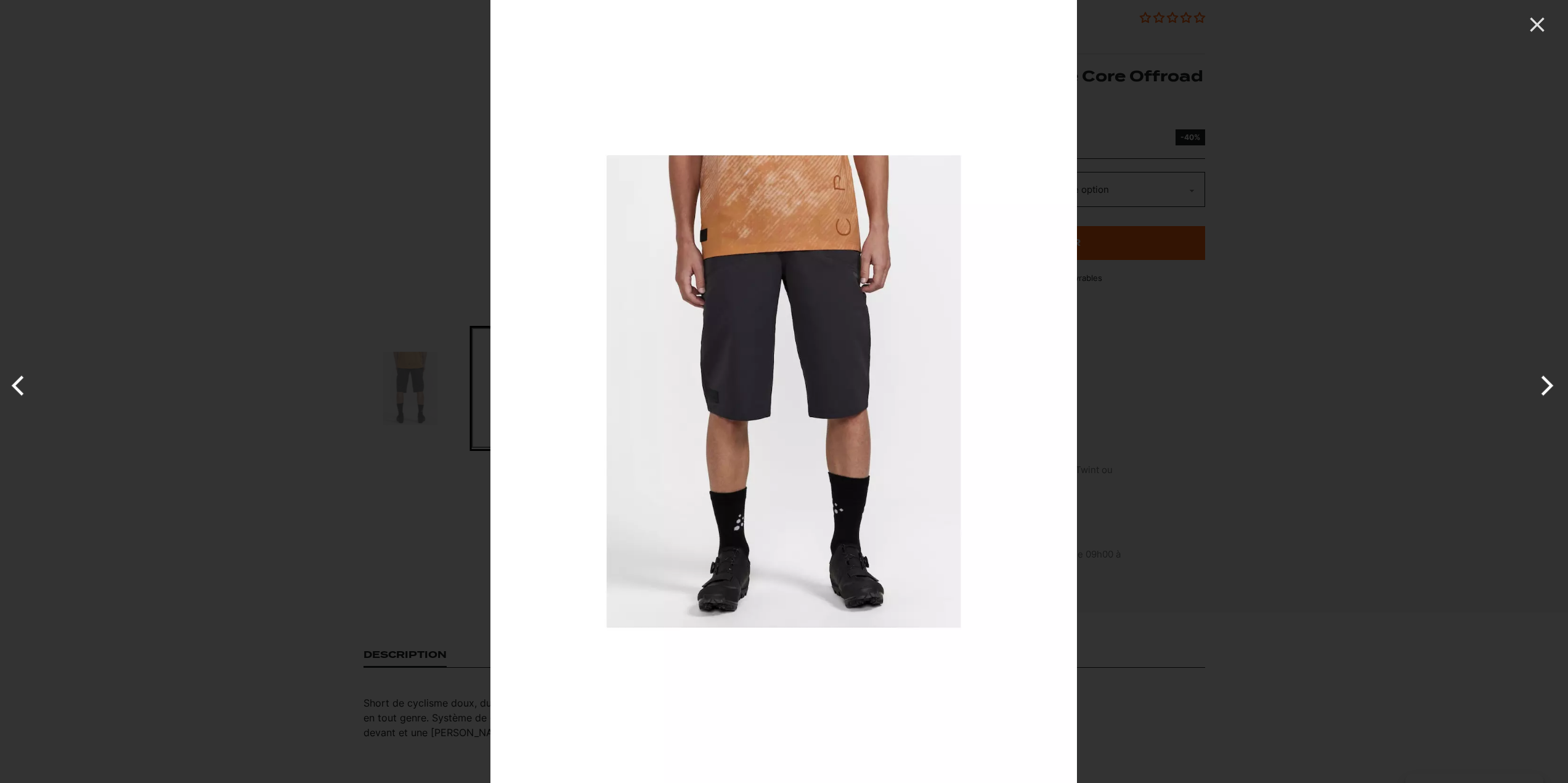
click at [21, 386] on button "Previous" at bounding box center [23, 385] width 46 height 61
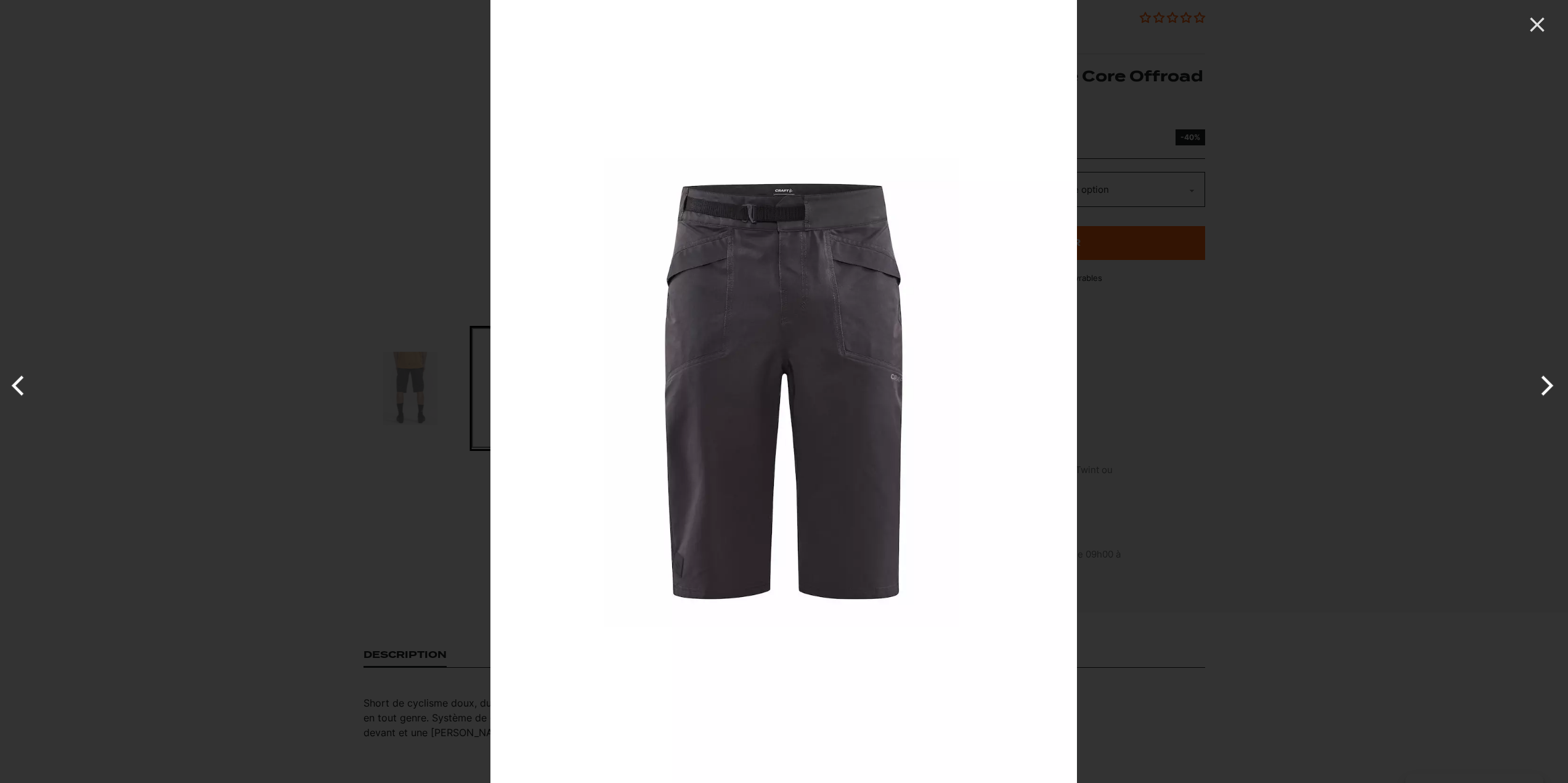
click at [21, 386] on button "Previous" at bounding box center [23, 385] width 46 height 61
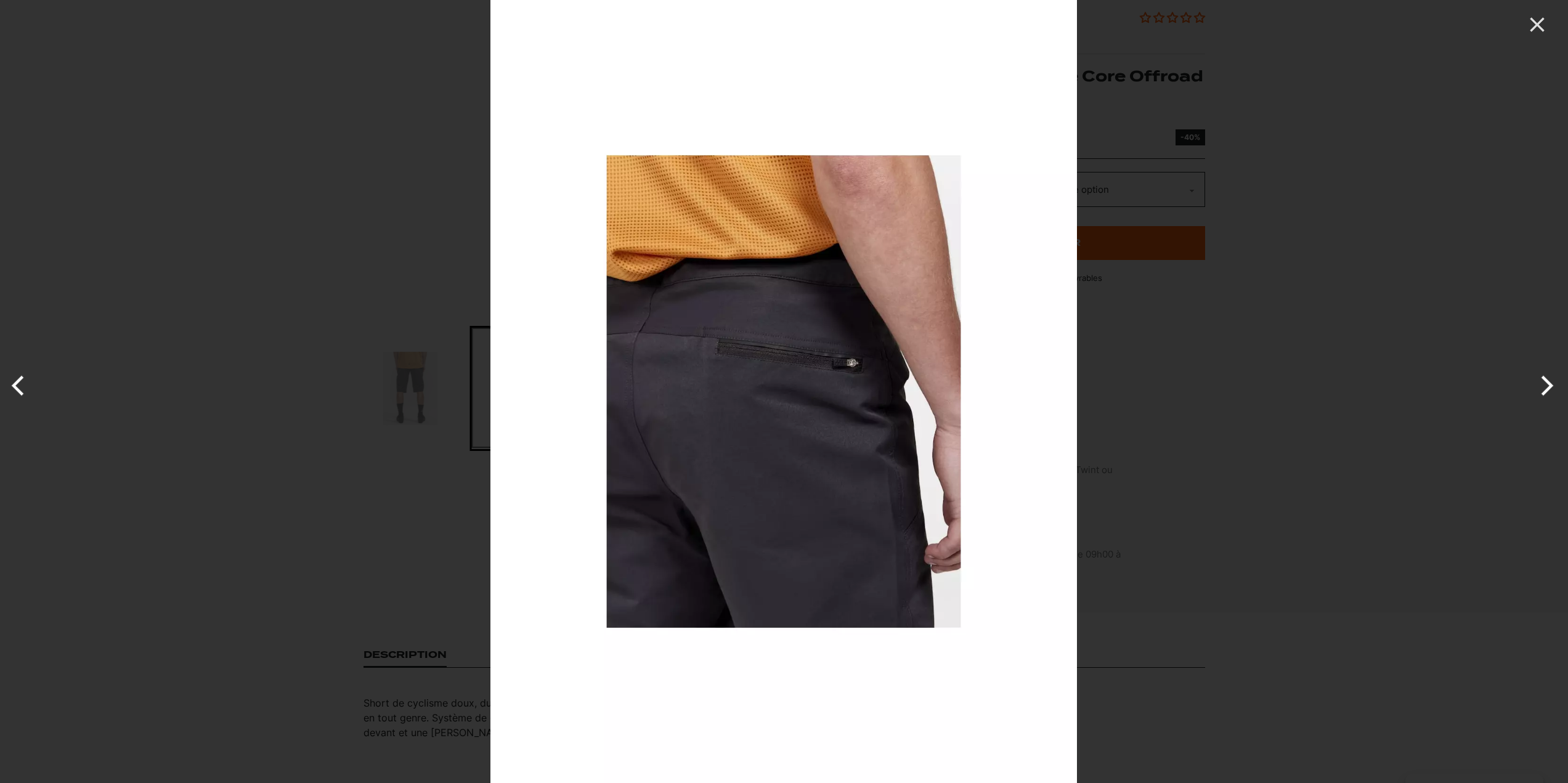
click at [21, 386] on button "Previous" at bounding box center [23, 385] width 46 height 61
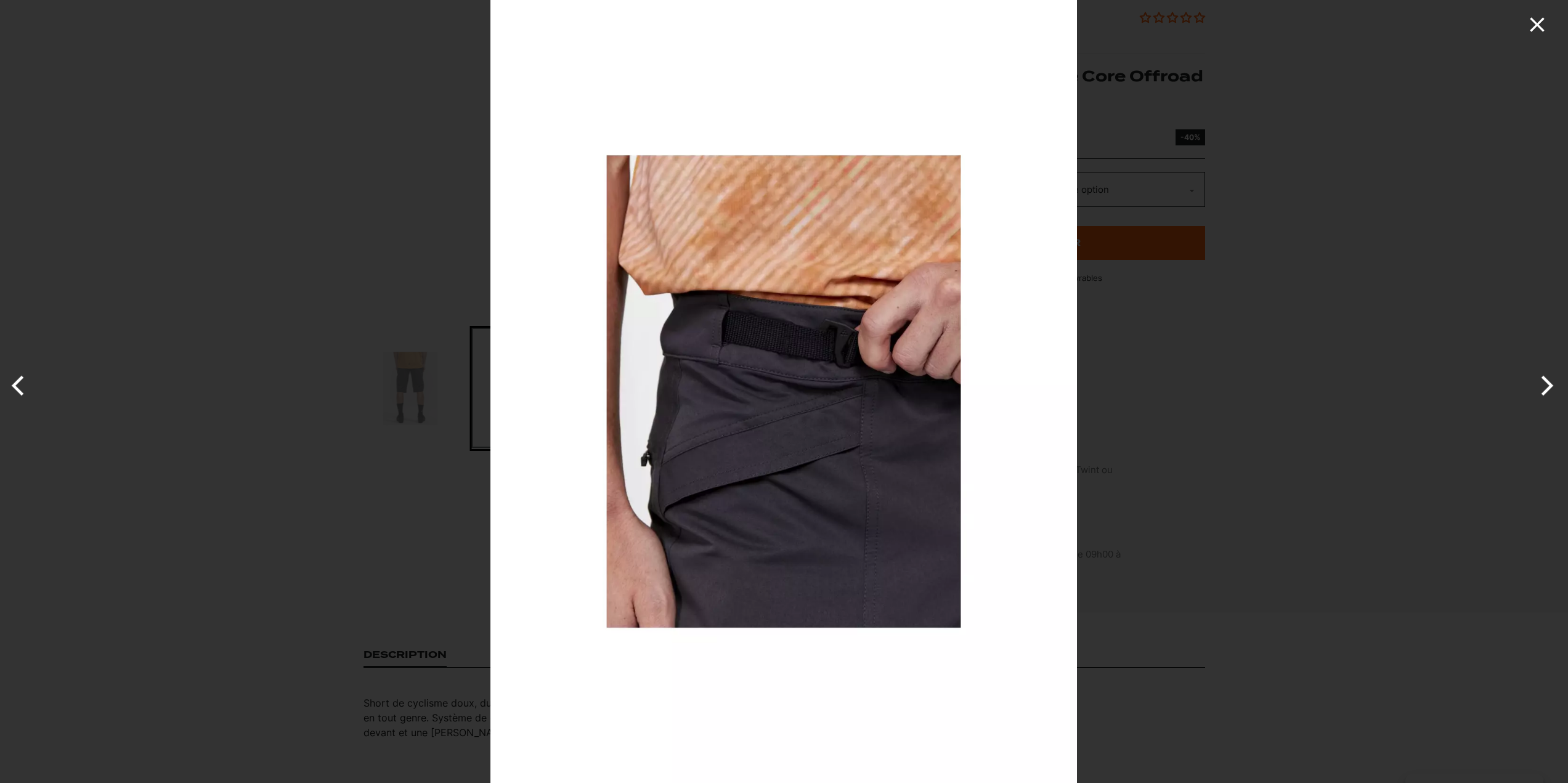
click at [1529, 21] on icon "Close" at bounding box center [1537, 24] width 25 height 25
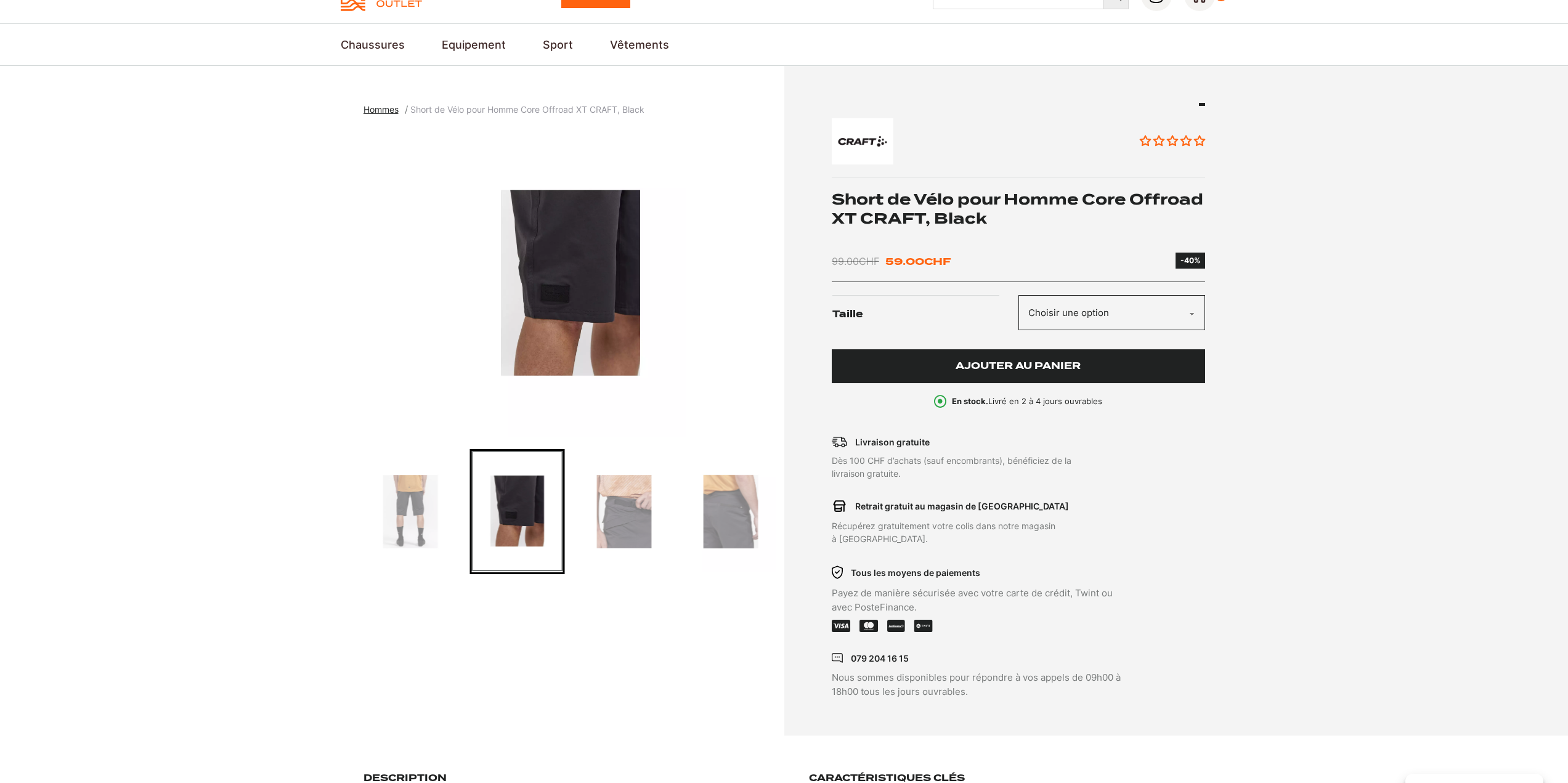
scroll to position [0, 0]
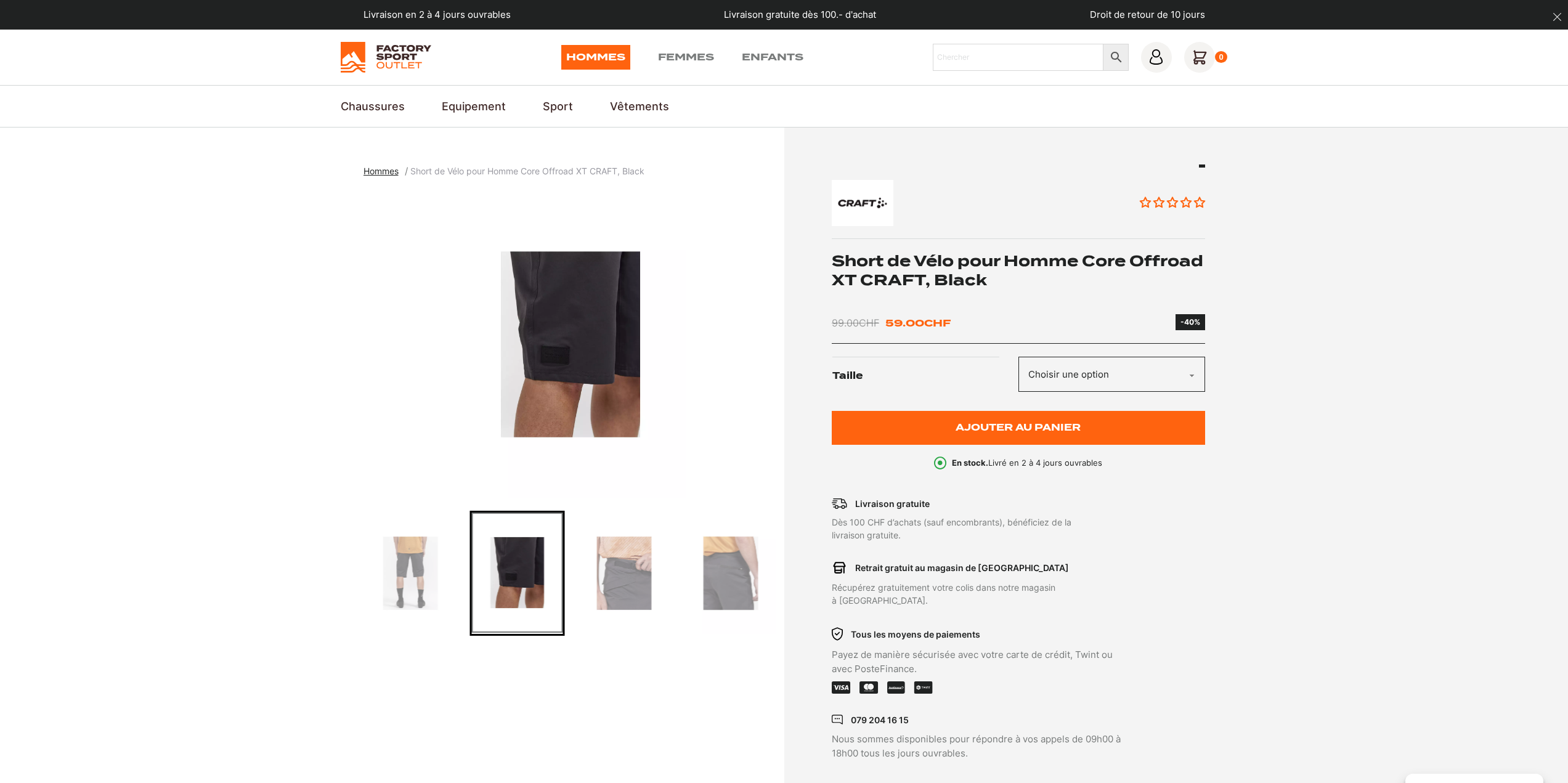
click at [380, 176] on li "Hommes" at bounding box center [384, 171] width 42 height 14
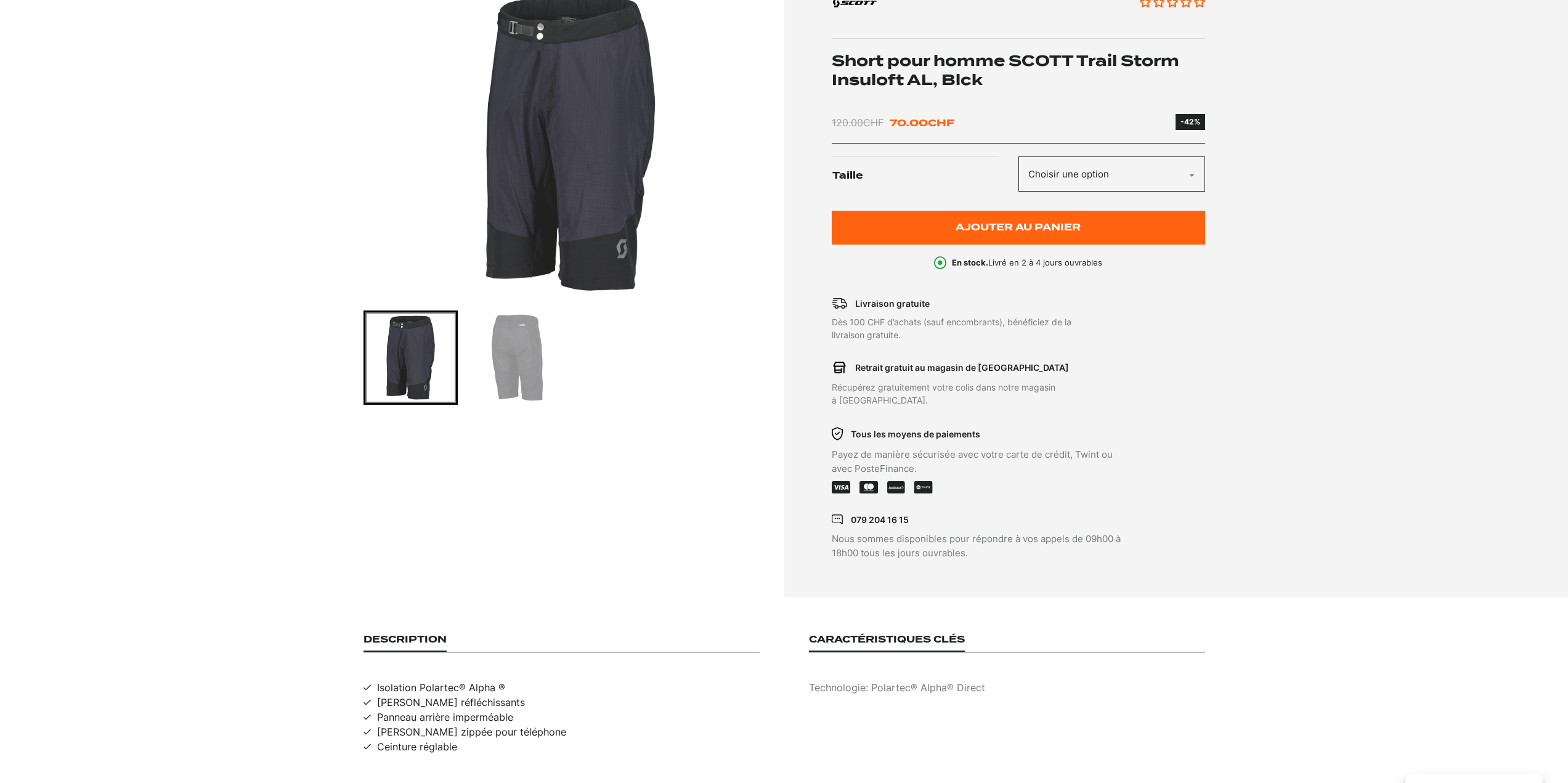
scroll to position [185, 0]
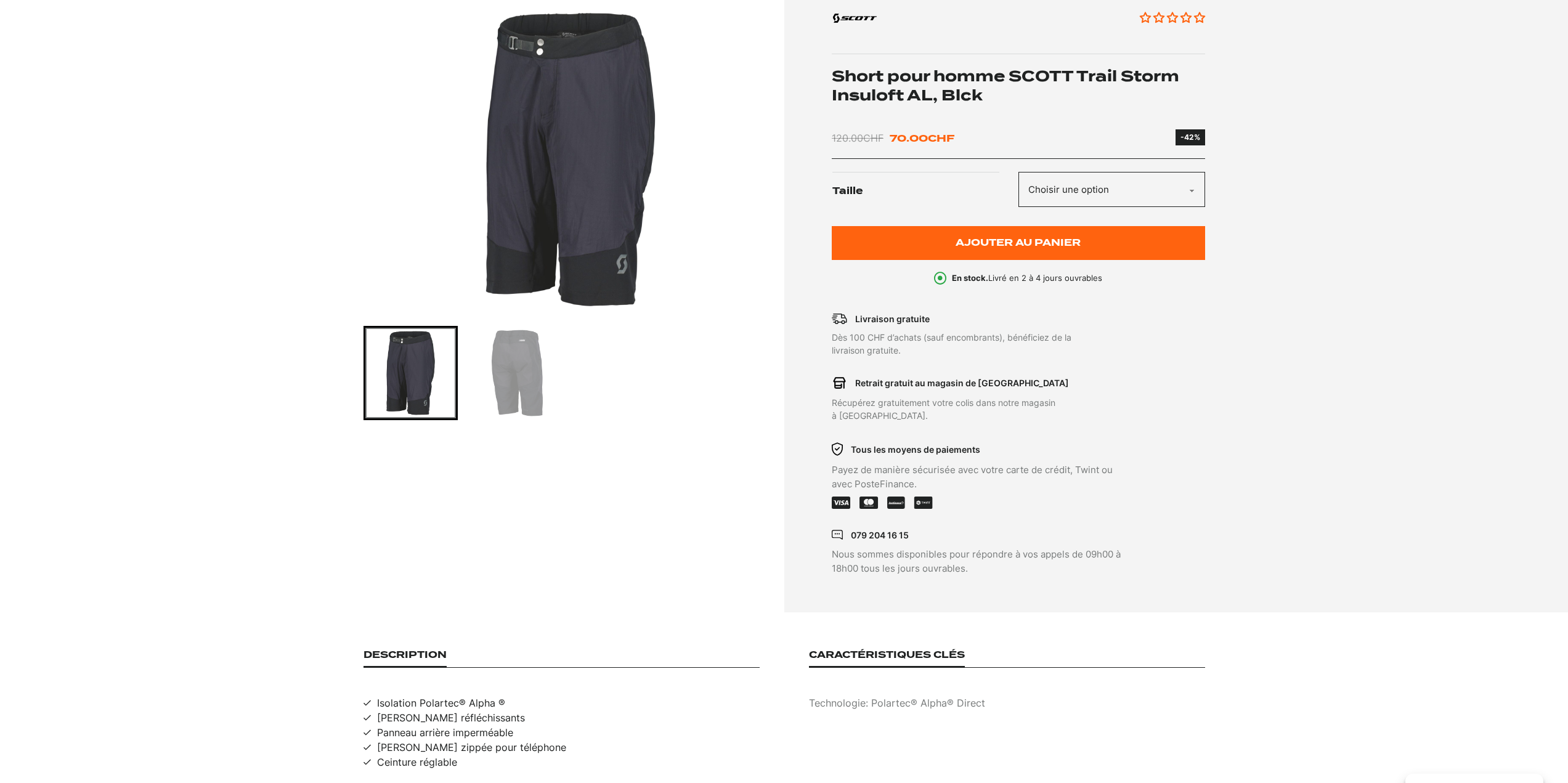
click at [514, 345] on img "Go to slide 2" at bounding box center [516, 372] width 90 height 90
